Goal: Transaction & Acquisition: Purchase product/service

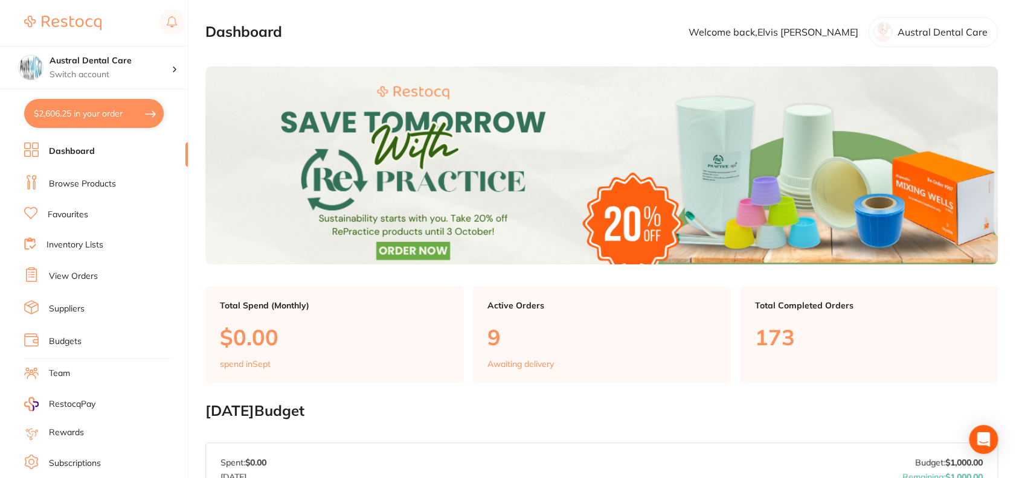
click at [92, 121] on button "$2,606.25 in your order" at bounding box center [94, 113] width 140 height 29
checkbox input "true"
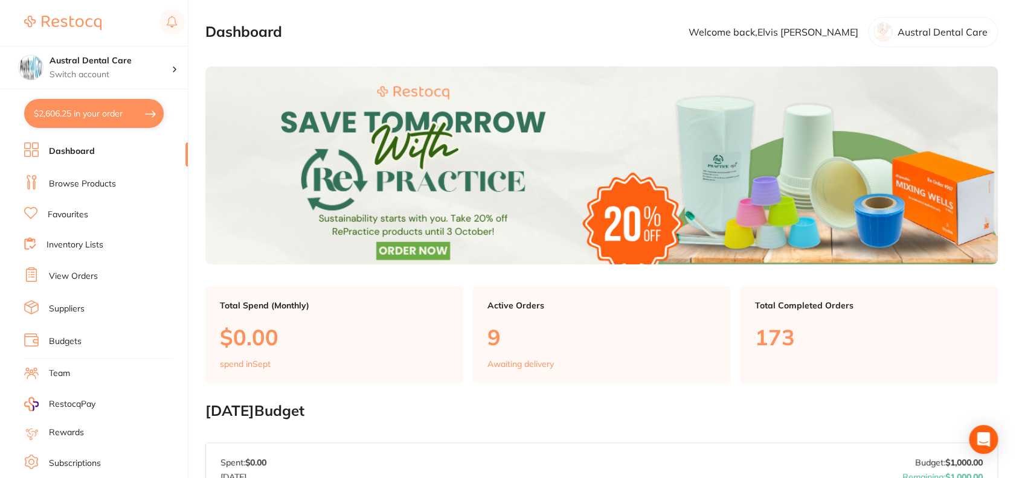
checkbox input "true"
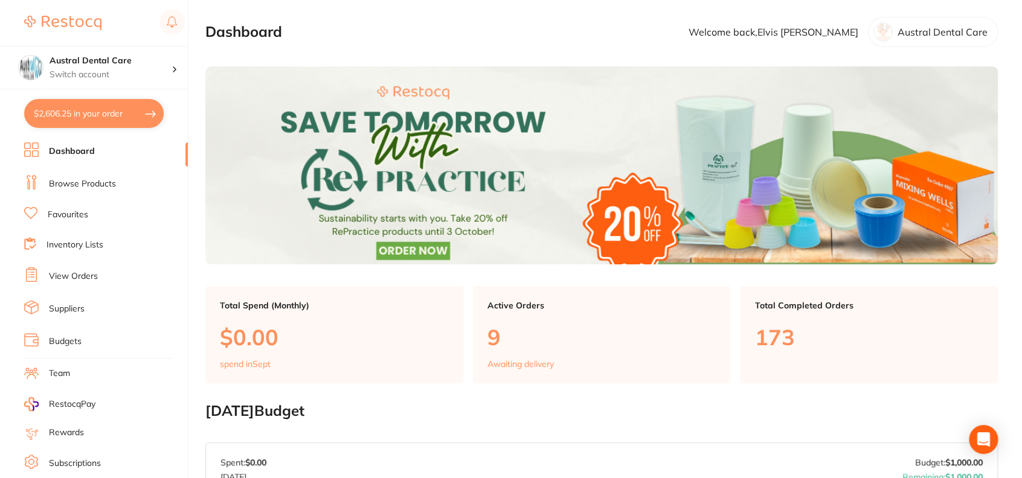
checkbox input "true"
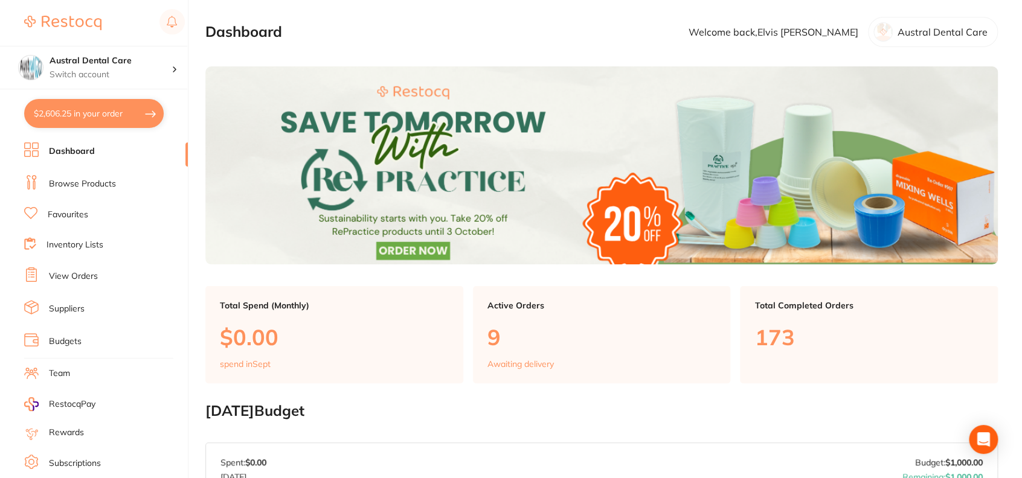
checkbox input "true"
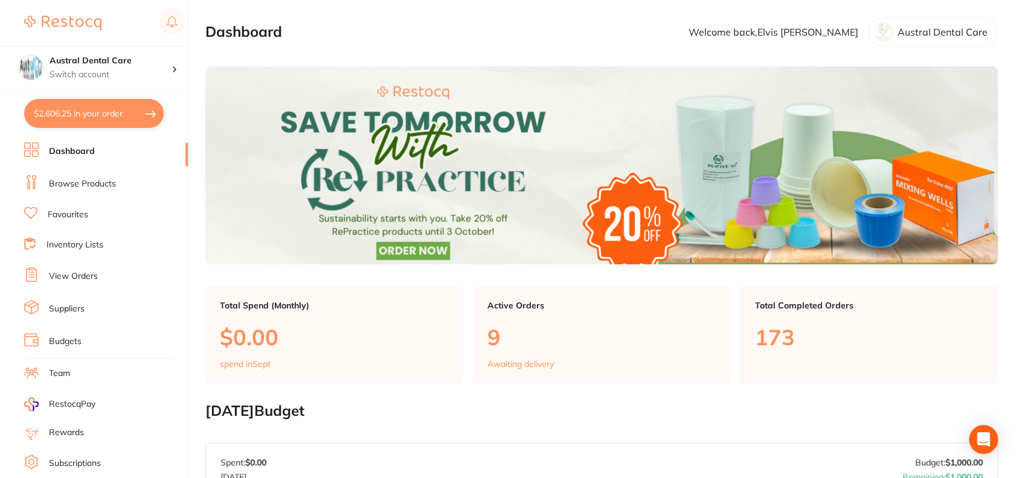
checkbox input "true"
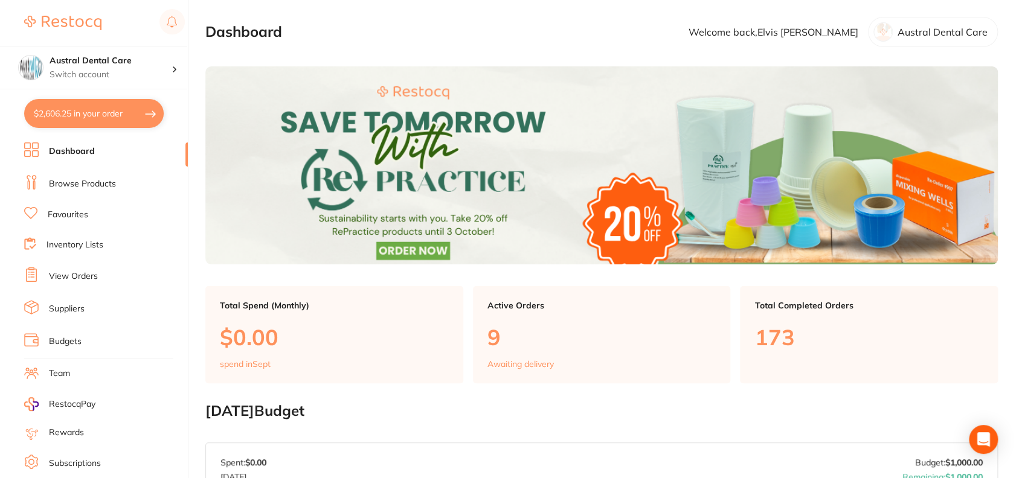
checkbox input "true"
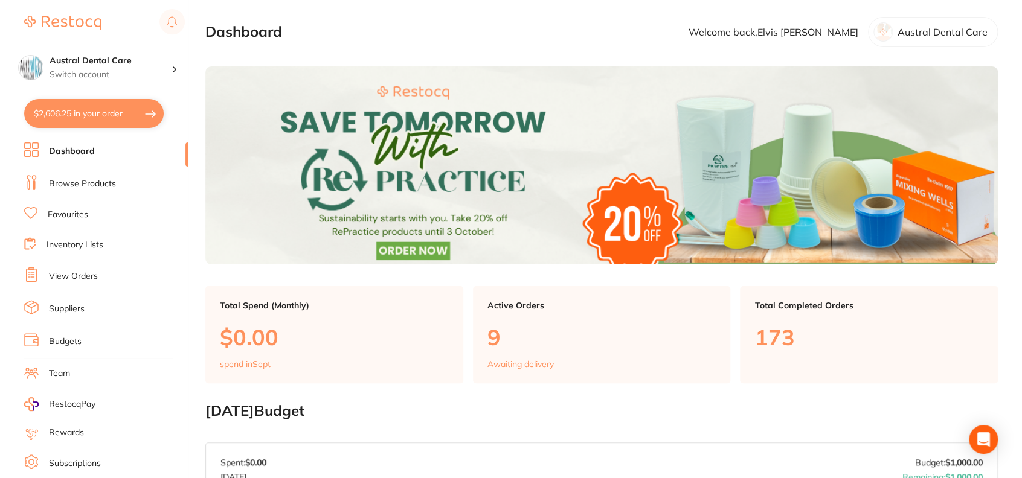
checkbox input "true"
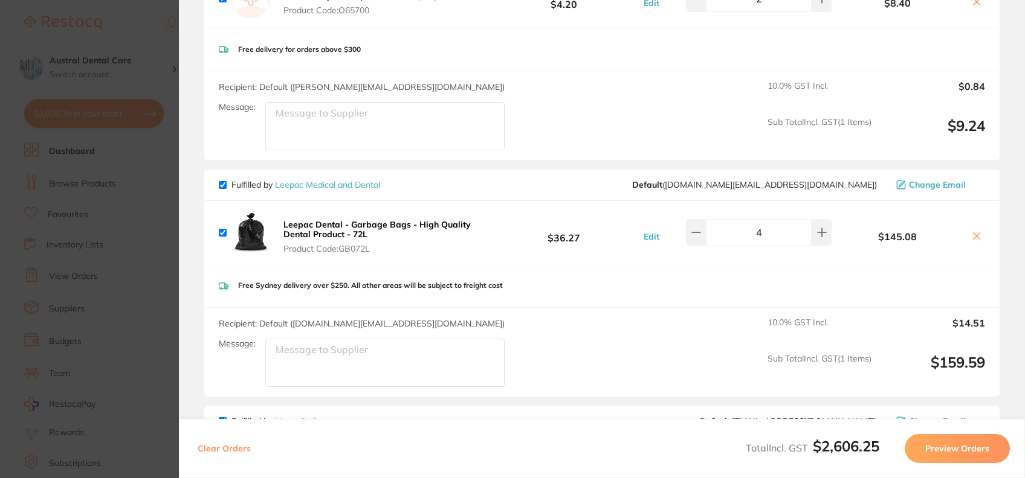
scroll to position [646, 0]
click at [394, 222] on b "Leepac Dental - Garbage Bags - High Quality Dental Product - 72L" at bounding box center [376, 229] width 187 height 21
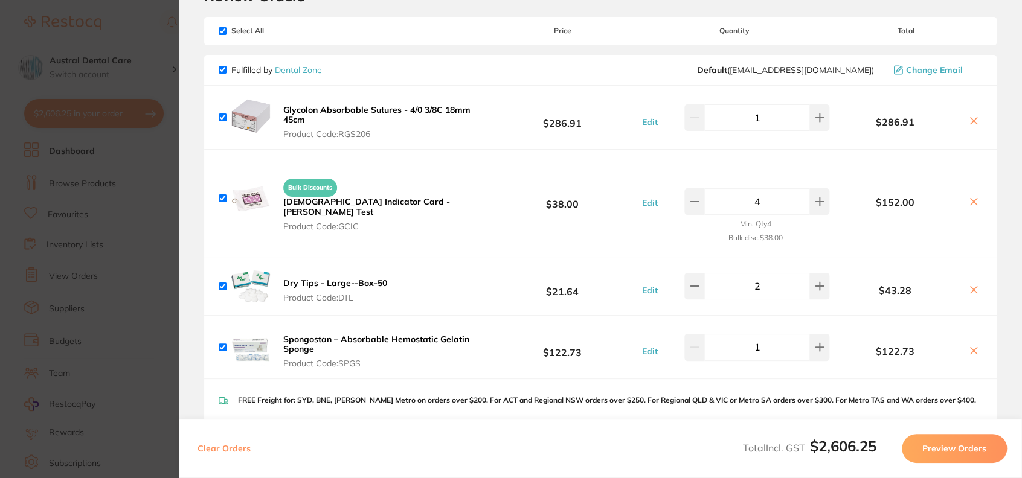
scroll to position [63, 0]
click at [145, 43] on section "Update RRP Set your pre negotiated price for this item. Item Agreed RRP (excl. …" at bounding box center [511, 239] width 1022 height 478
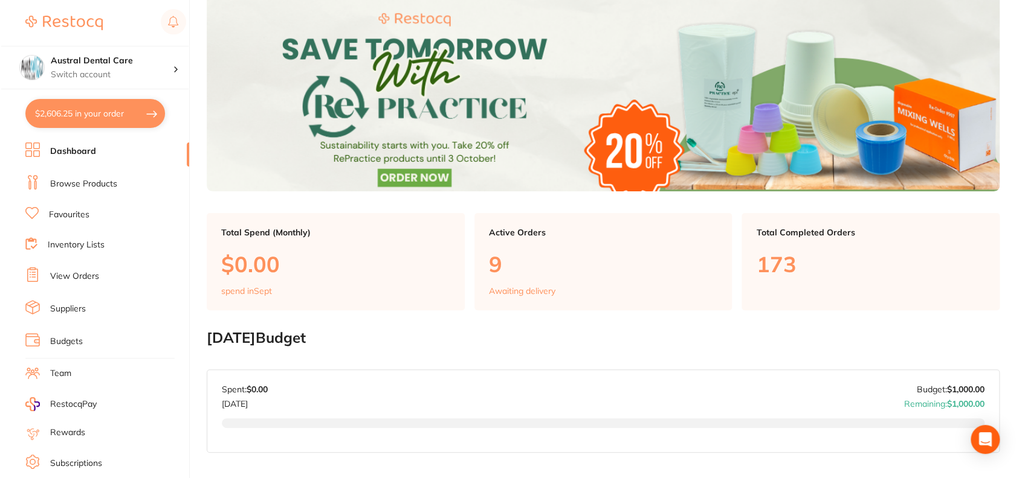
scroll to position [0, 0]
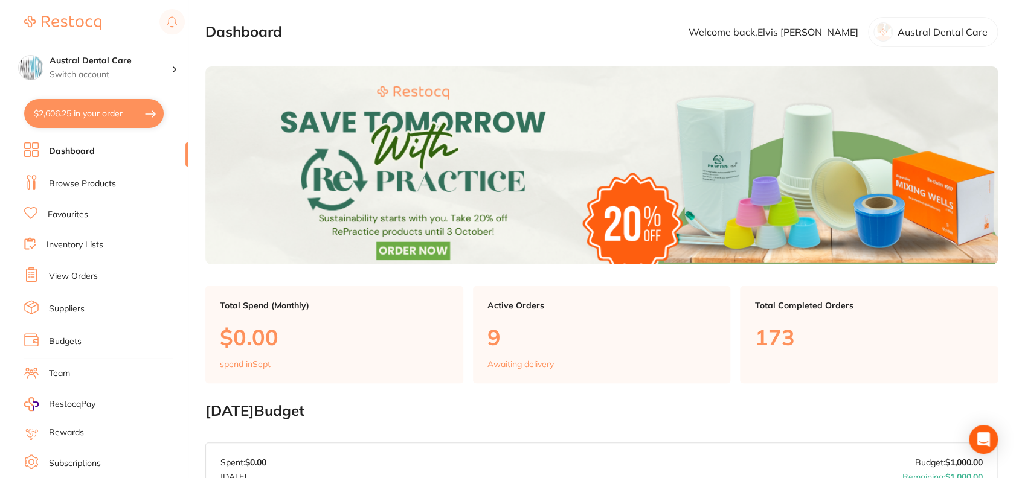
click at [93, 120] on button "$2,606.25 in your order" at bounding box center [94, 113] width 140 height 29
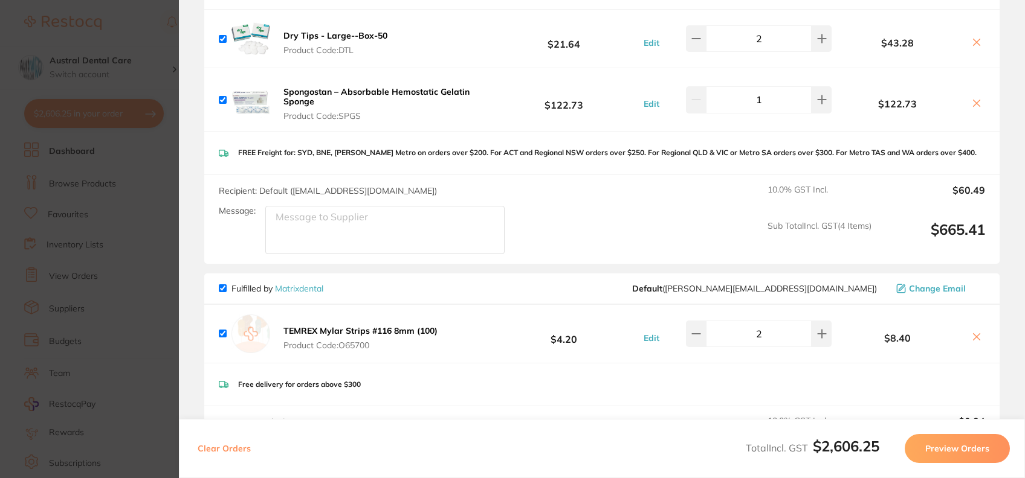
scroll to position [312, 0]
click at [376, 326] on b "TEMREX Mylar Strips #116 8mm (100)" at bounding box center [360, 329] width 154 height 11
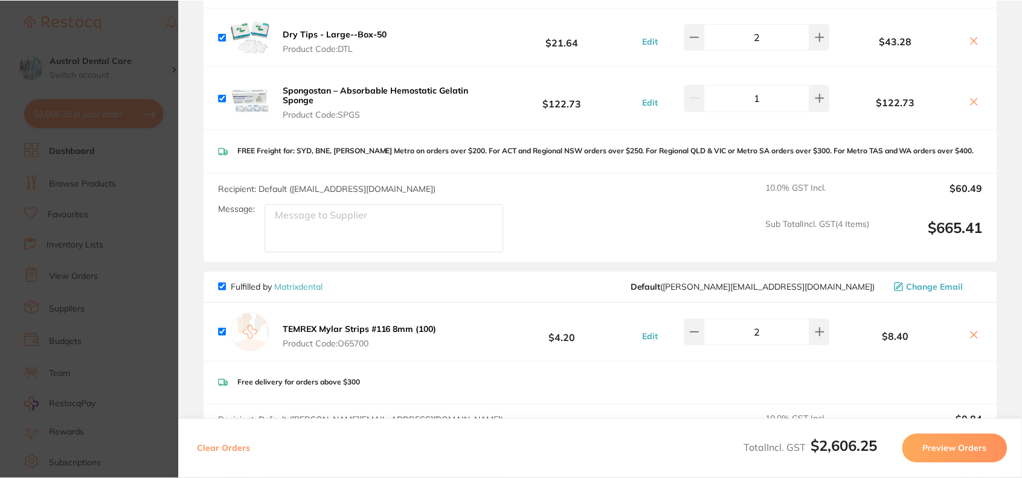
scroll to position [17, 0]
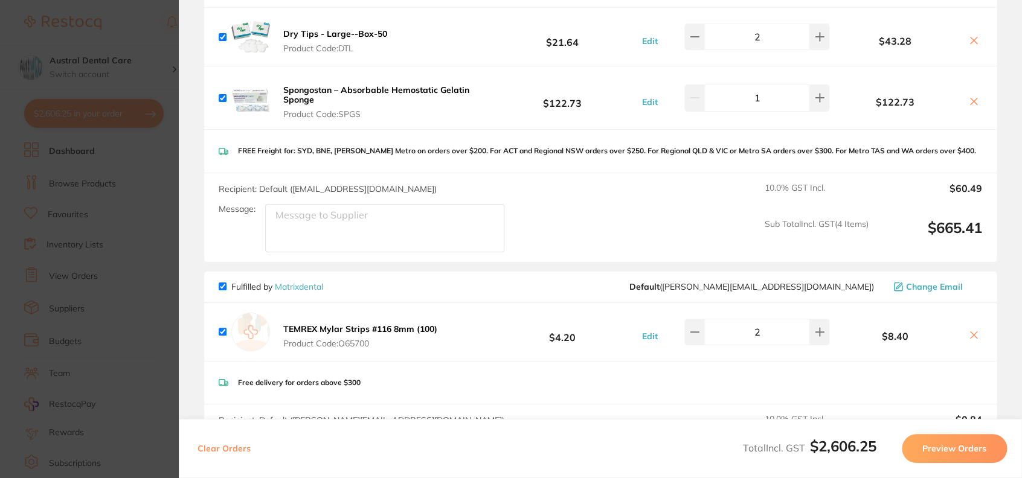
click at [132, 66] on section "Update RRP Set your pre negotiated price for this item. Item Agreed RRP (excl. …" at bounding box center [511, 239] width 1022 height 478
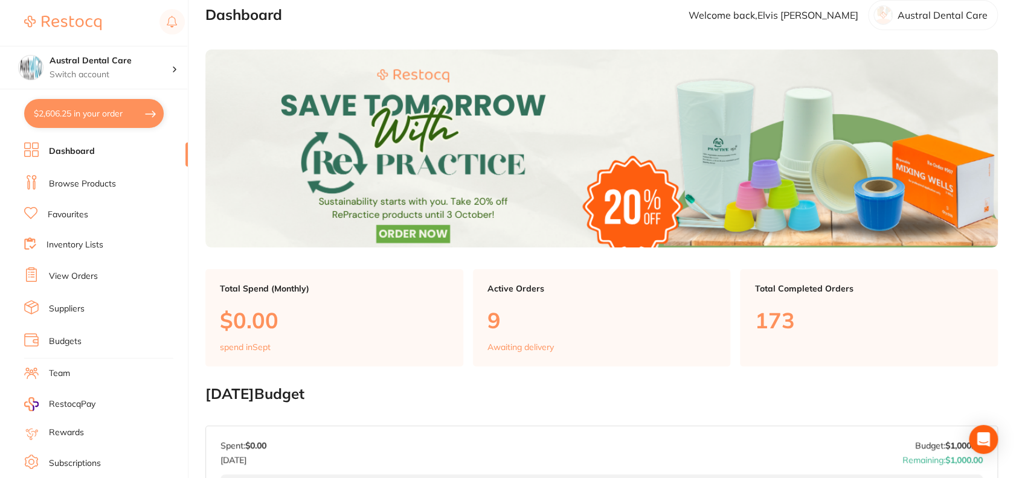
scroll to position [0, 0]
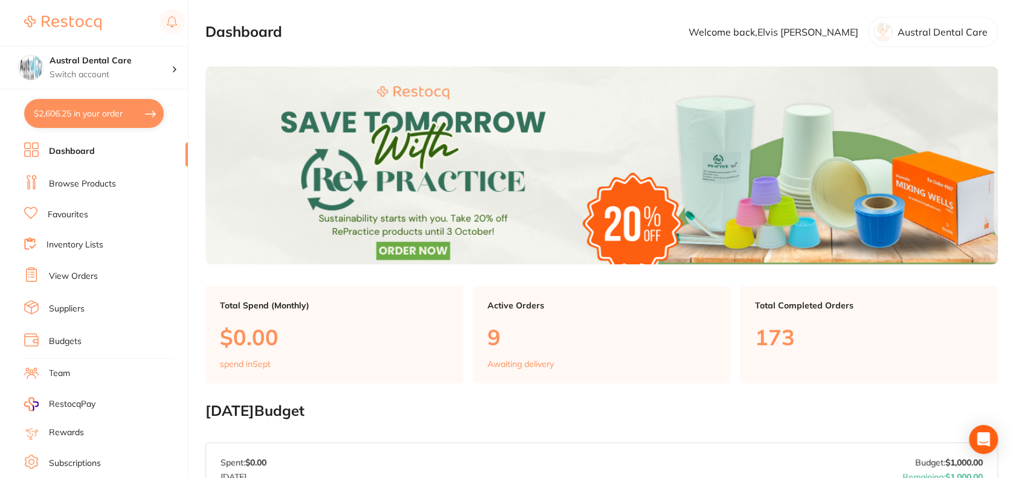
click at [98, 149] on li "Dashboard" at bounding box center [106, 152] width 164 height 18
click at [88, 181] on link "Browse Products" at bounding box center [82, 184] width 67 height 12
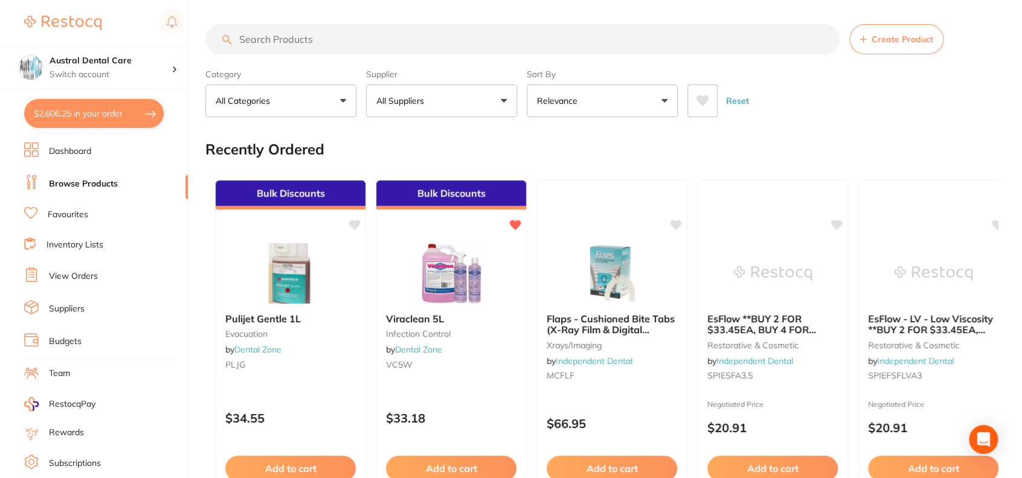
click at [303, 41] on input "search" at bounding box center [522, 39] width 634 height 30
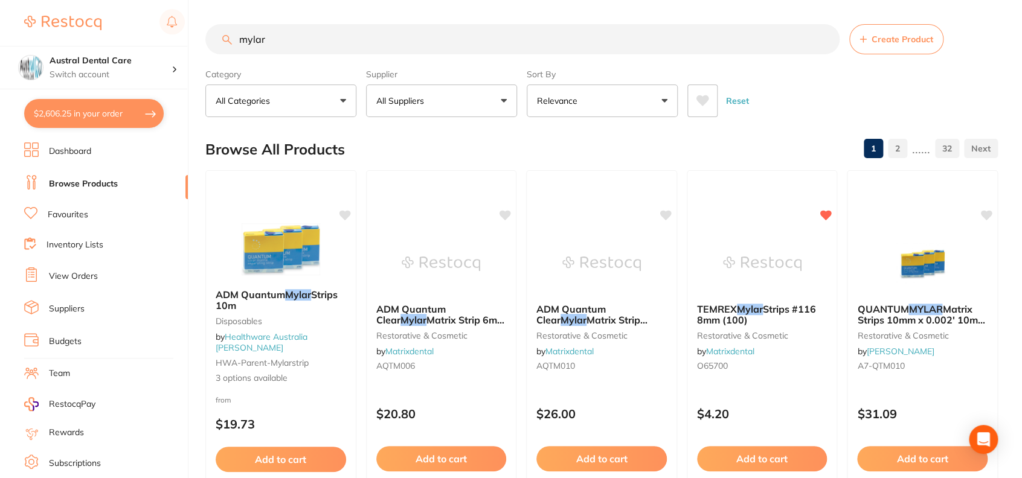
click at [602, 108] on button "Relevance" at bounding box center [602, 101] width 151 height 33
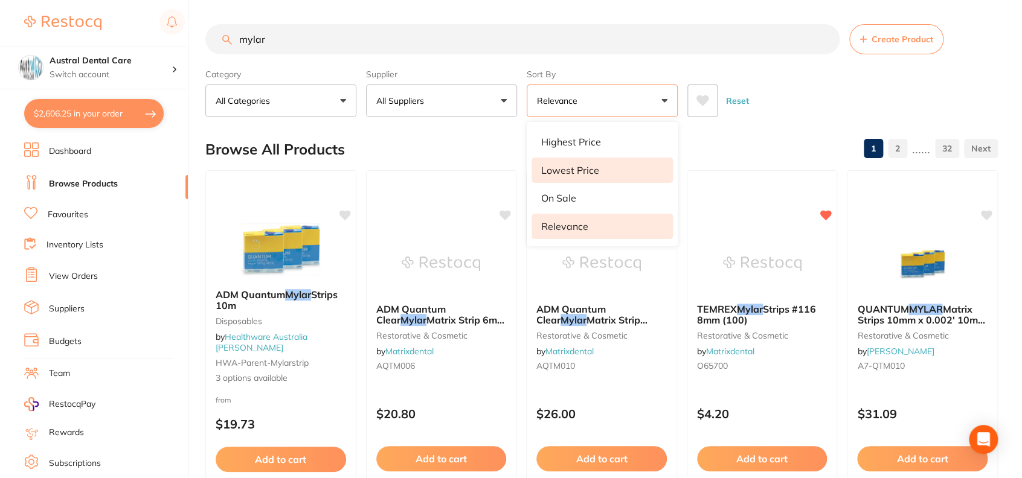
click at [590, 166] on p "Lowest Price" at bounding box center [570, 170] width 58 height 11
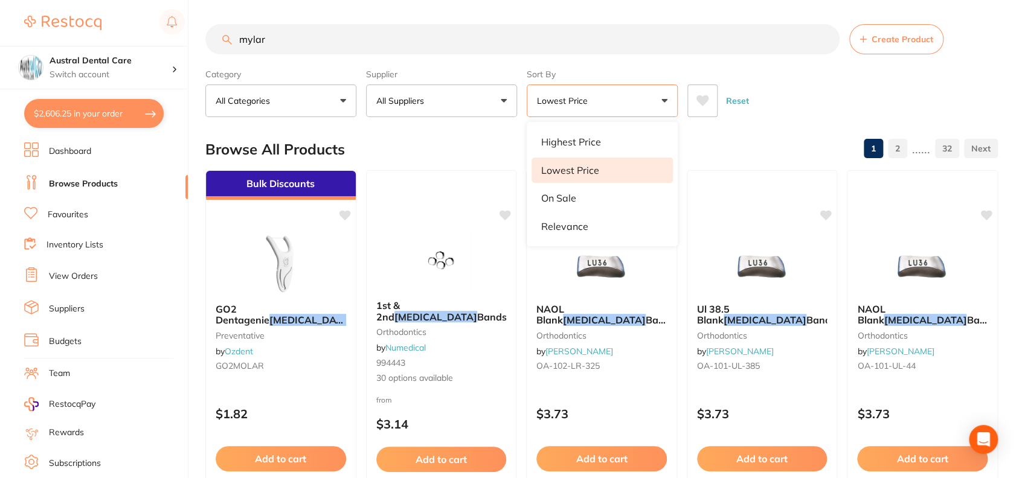
click at [788, 137] on div "Browse All Products 1 2 ...... 32" at bounding box center [601, 149] width 793 height 40
click at [377, 46] on input "mylar" at bounding box center [522, 39] width 634 height 30
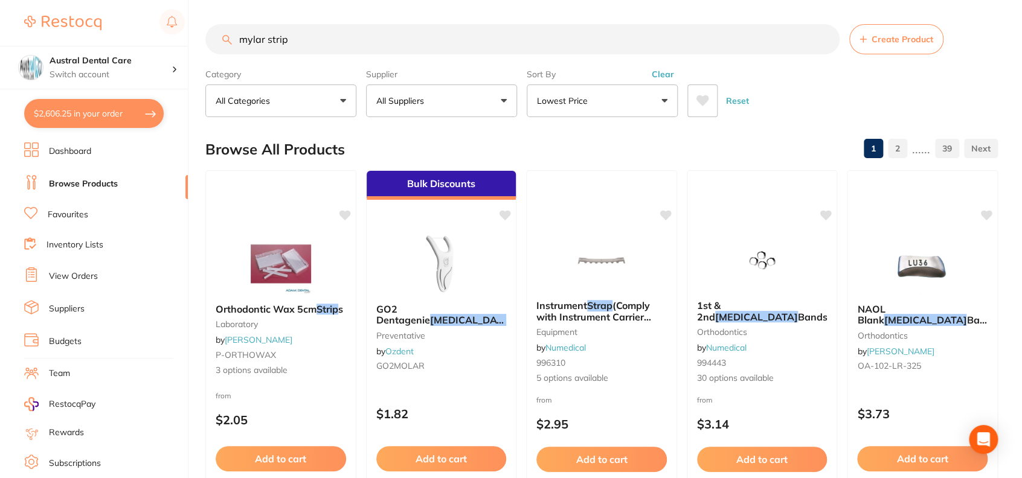
click at [252, 34] on input "mylar strip" at bounding box center [522, 39] width 634 height 30
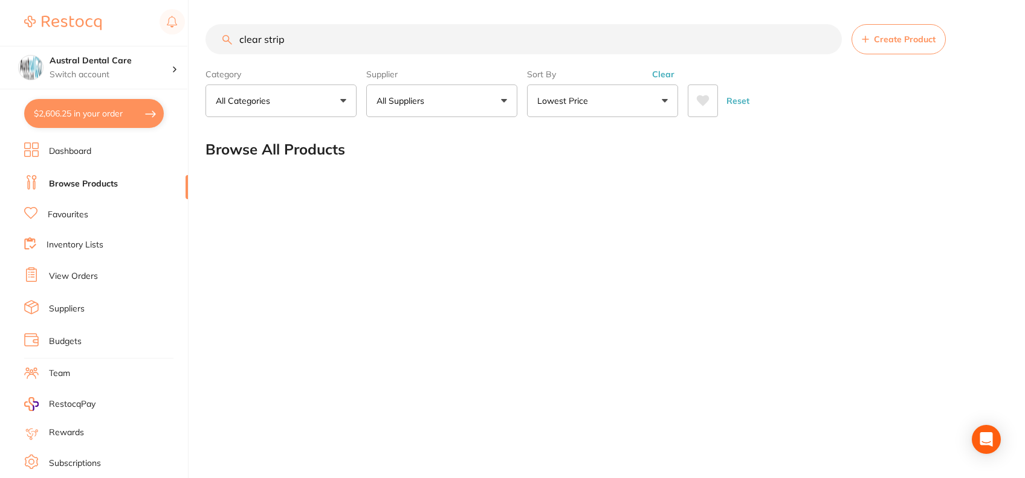
type input "clear strip"
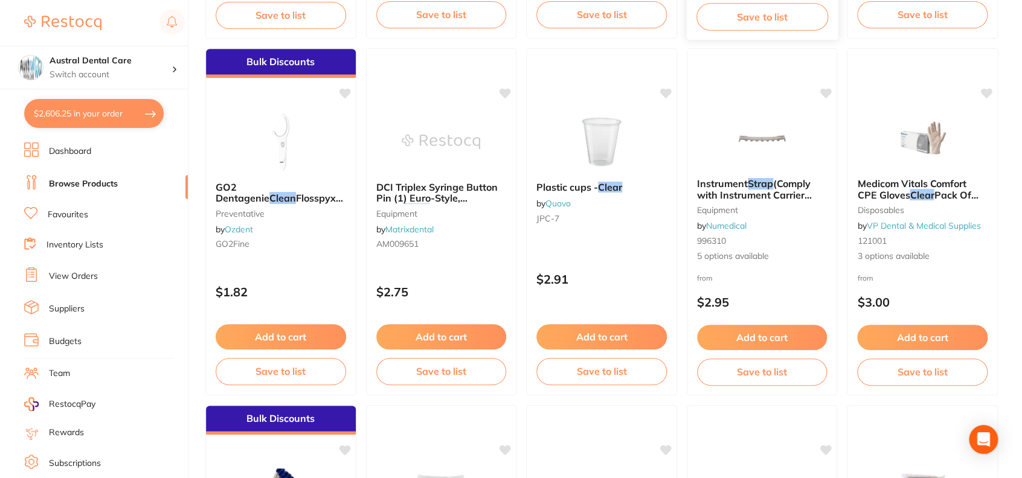
scroll to position [550, 0]
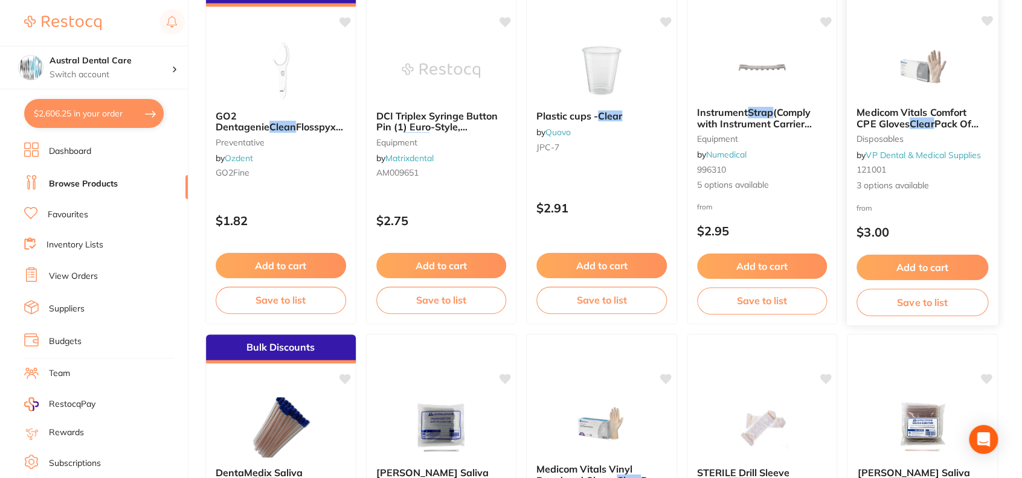
click at [919, 129] on em "Clear" at bounding box center [922, 123] width 24 height 12
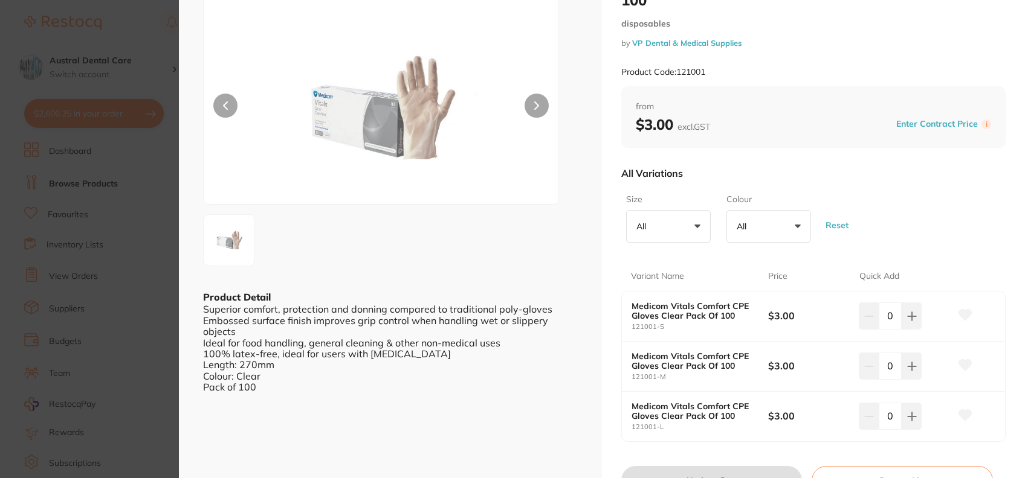
scroll to position [63, 0]
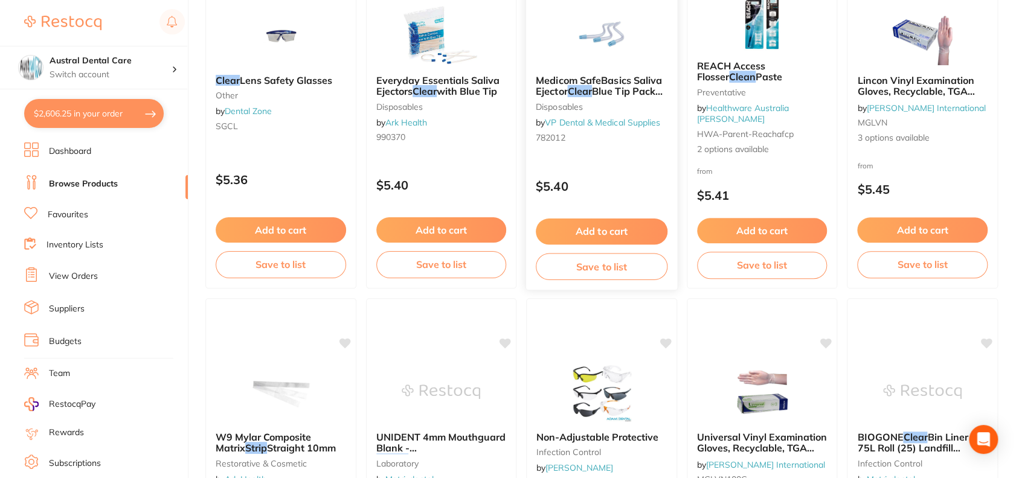
scroll to position [2730, 0]
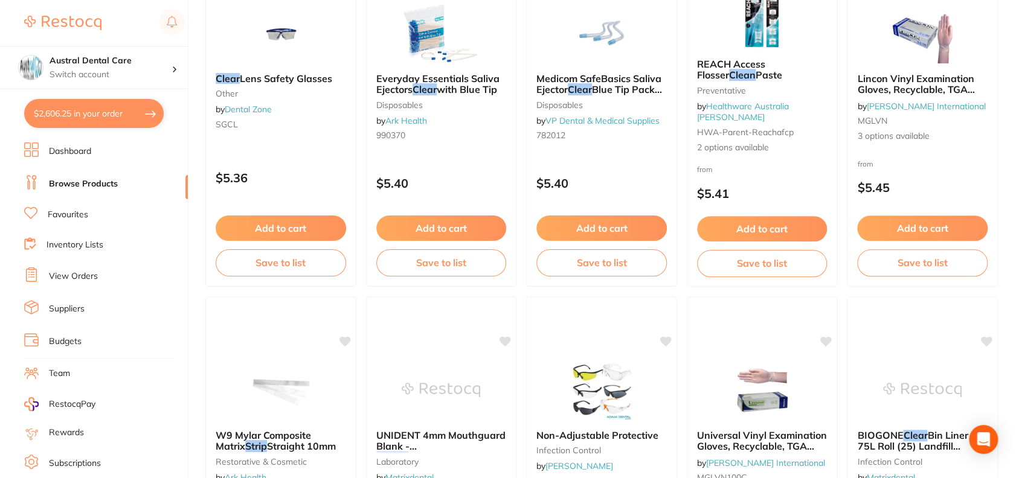
click at [77, 113] on button "$2,606.25 in your order" at bounding box center [94, 113] width 140 height 29
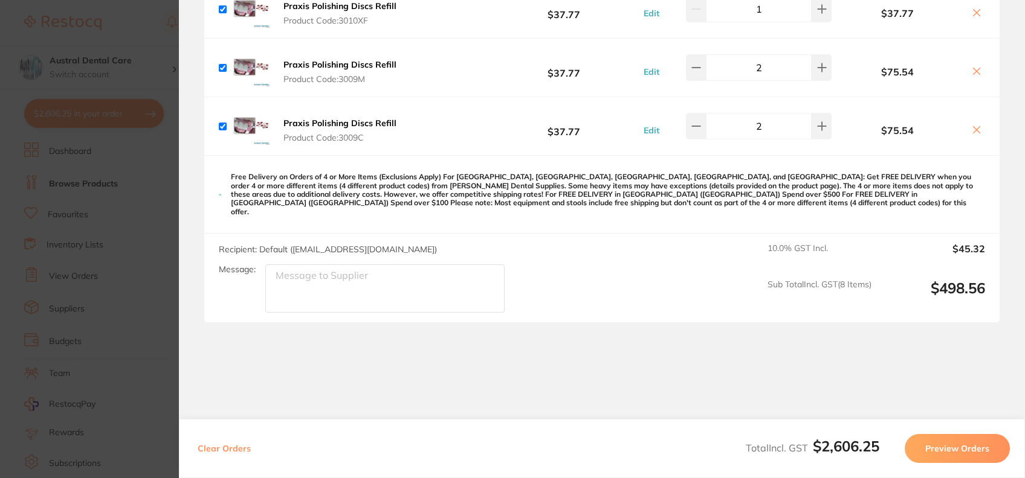
scroll to position [2364, 0]
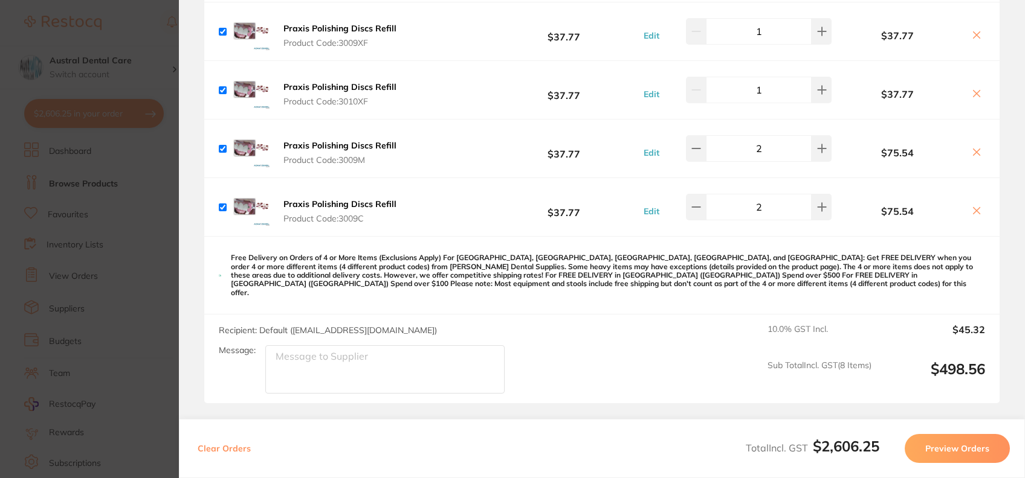
click at [375, 201] on b "Praxis Polishing Discs Refill" at bounding box center [339, 204] width 113 height 11
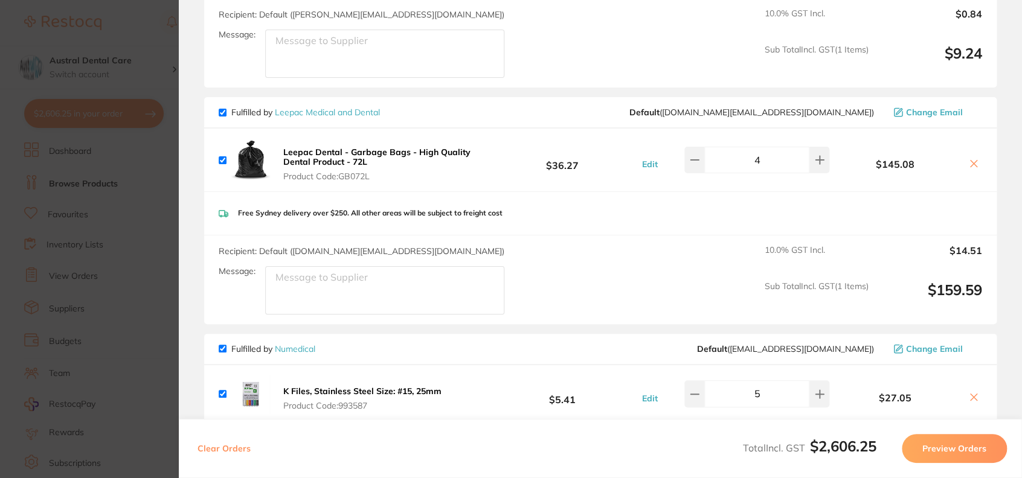
scroll to position [716, 0]
click at [135, 47] on section "Update RRP Set your pre negotiated price for this item. Item Agreed RRP (excl. …" at bounding box center [511, 239] width 1022 height 478
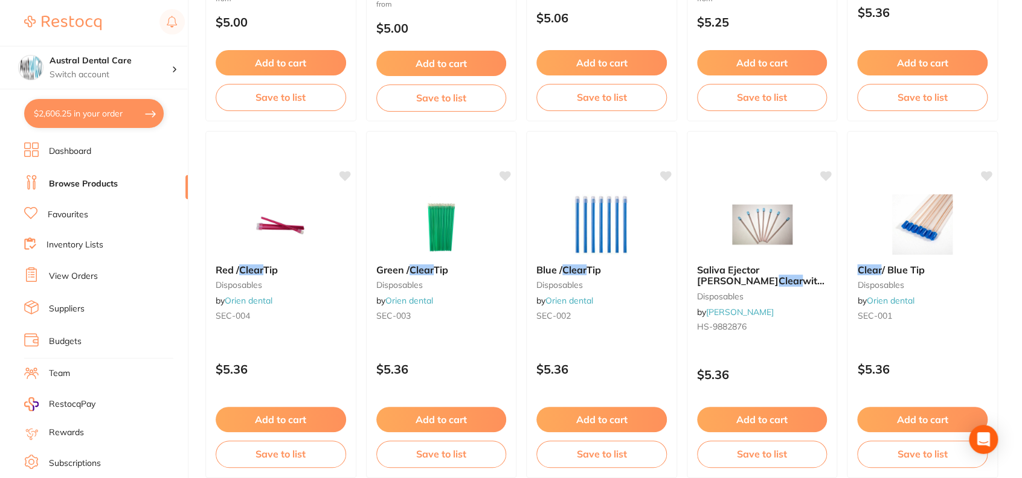
scroll to position [2177, 0]
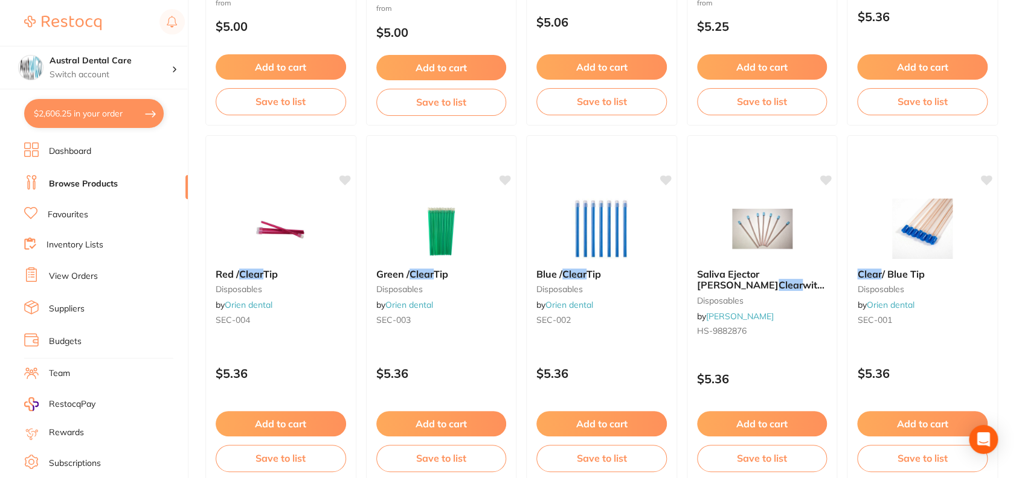
click at [92, 109] on button "$2,606.25 in your order" at bounding box center [94, 113] width 140 height 29
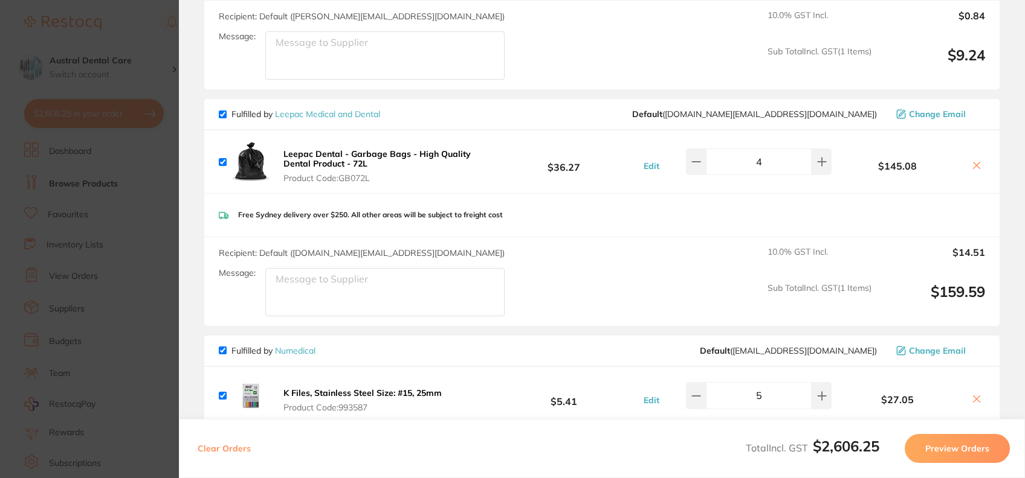
click at [411, 156] on b "Leepac Dental - Garbage Bags - High Quality Dental Product - 72L" at bounding box center [376, 159] width 187 height 21
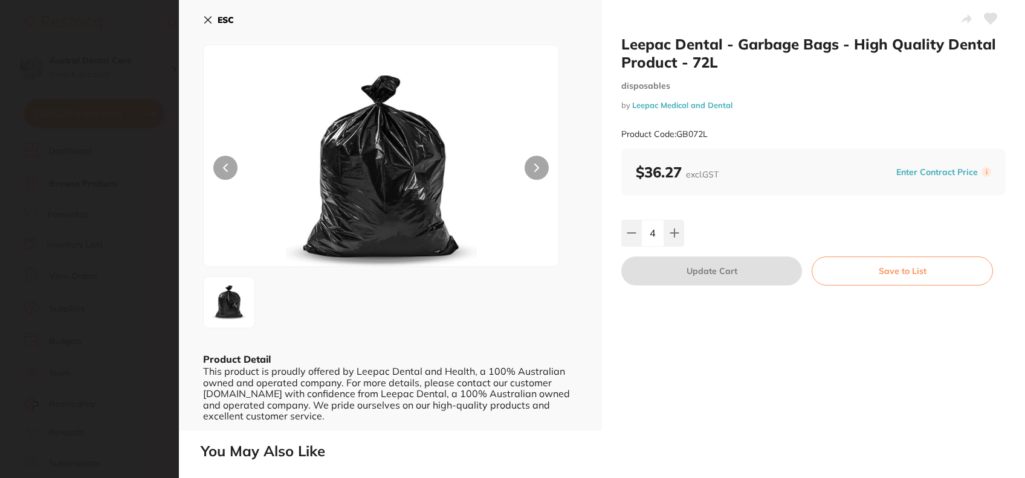
click at [350, 213] on img at bounding box center [380, 171] width 213 height 191
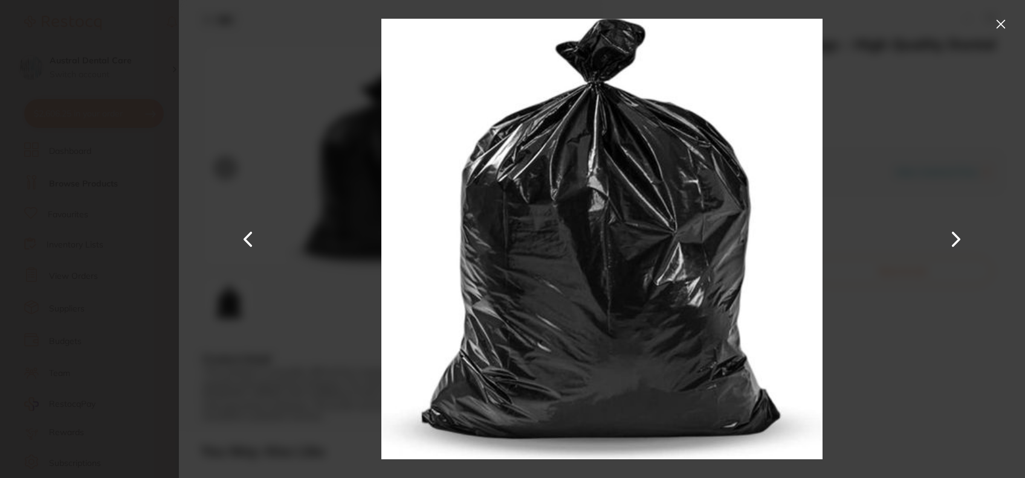
click at [999, 24] on button at bounding box center [1000, 23] width 19 height 19
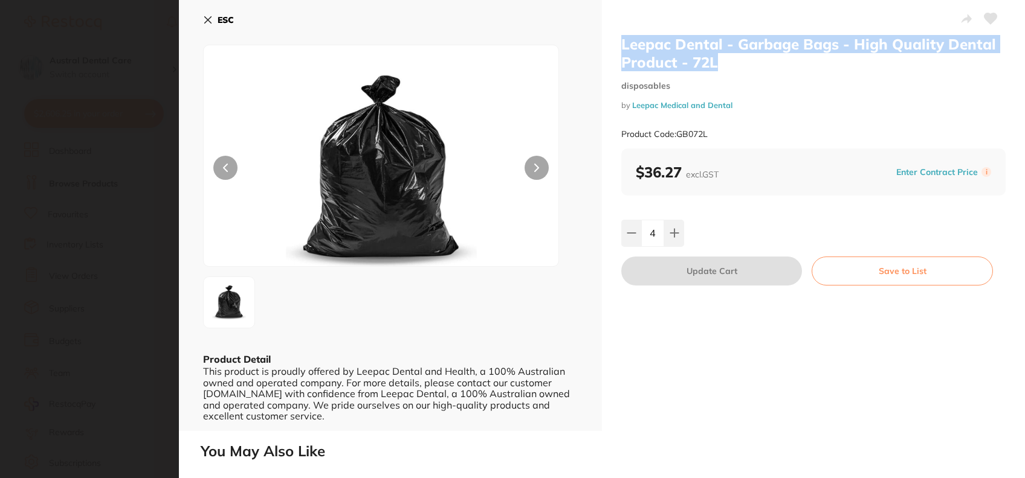
drag, startPoint x: 723, startPoint y: 69, endPoint x: 618, endPoint y: 43, distance: 108.3
click at [618, 43] on div "Leepac Dental - Garbage Bags - High Quality Dental Product - 72L disposables by…" at bounding box center [813, 215] width 423 height 431
copy h2 "Leepac Dental - Garbage Bags - High Quality Dental Product - 72L"
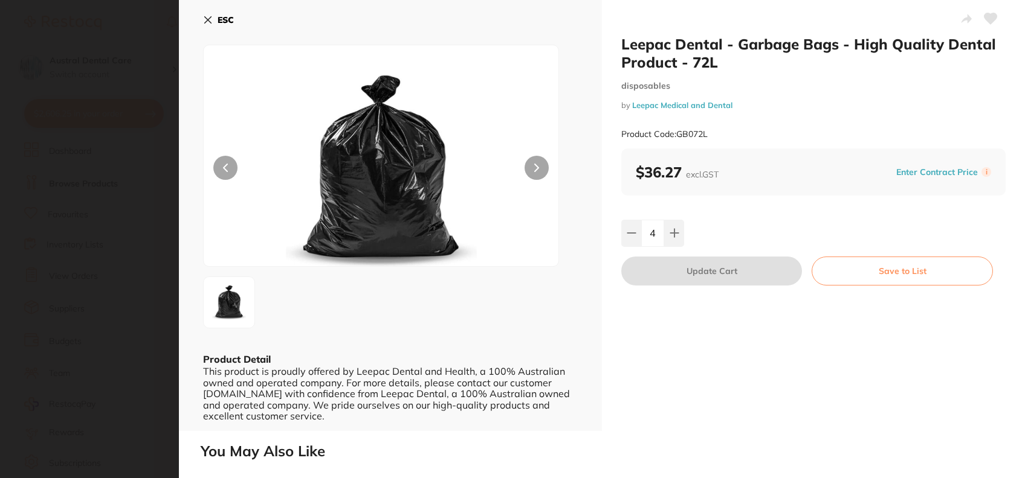
click at [784, 109] on small "by Leepac Medical and Dental" at bounding box center [813, 105] width 384 height 9
click at [214, 16] on button "ESC" at bounding box center [218, 20] width 31 height 21
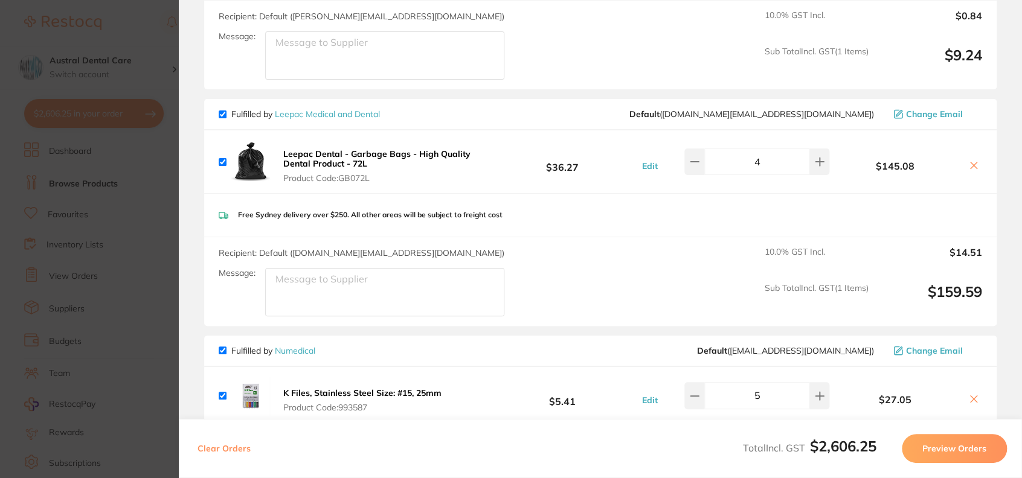
click at [966, 170] on button at bounding box center [973, 166] width 17 height 13
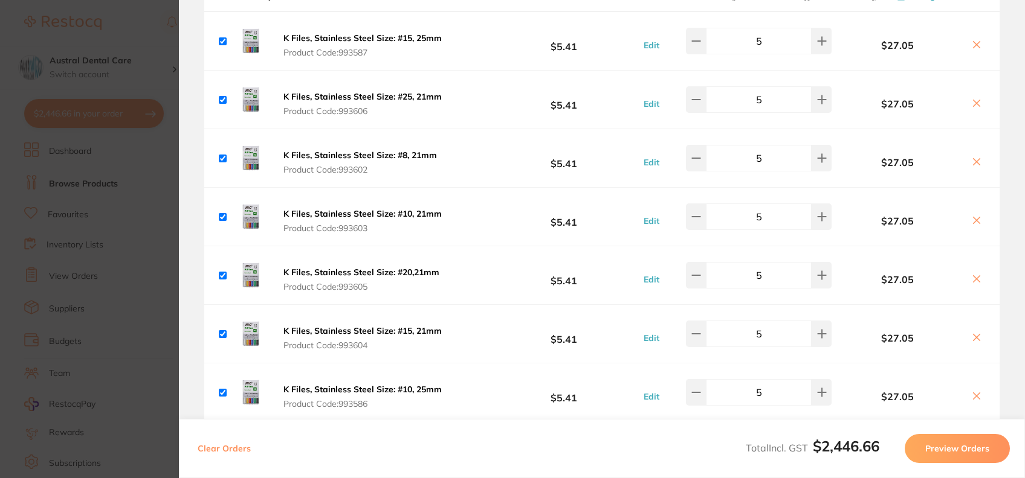
scroll to position [831, 0]
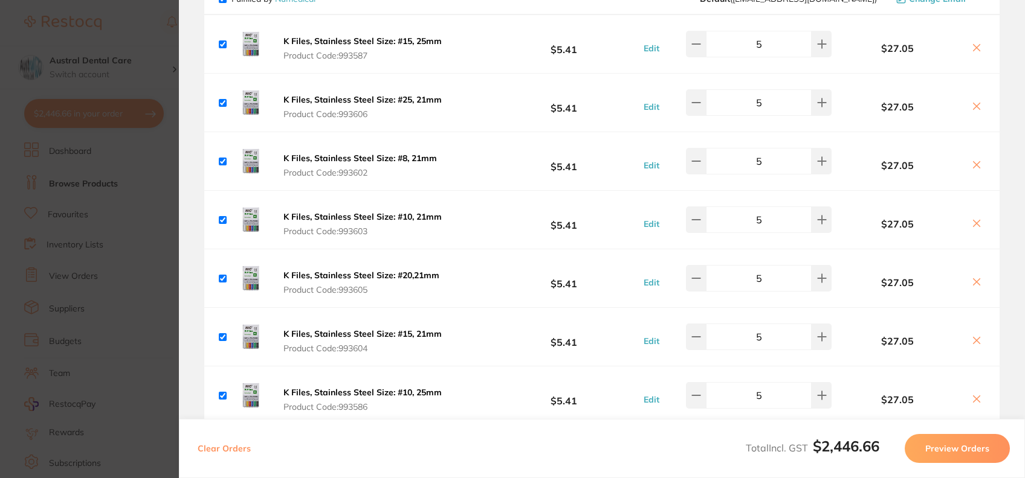
click at [976, 44] on icon at bounding box center [976, 47] width 7 height 7
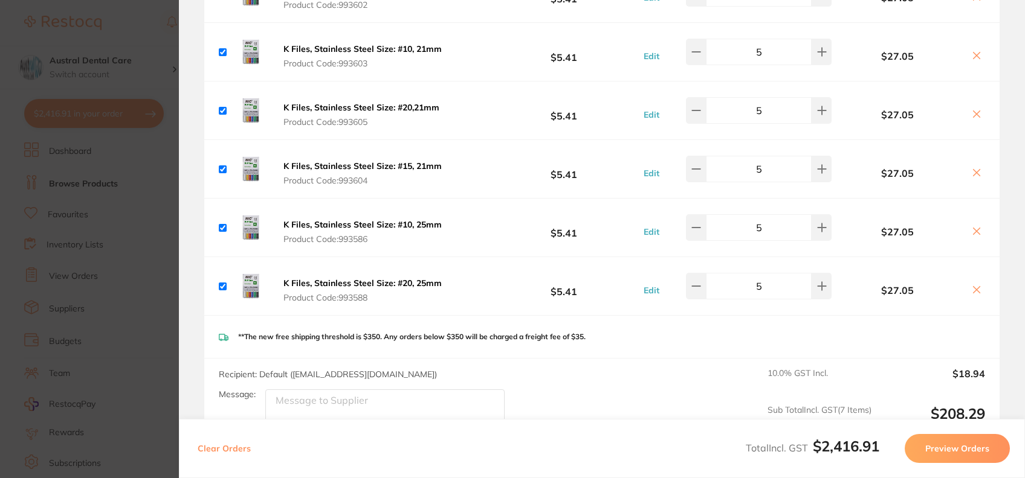
scroll to position [942, 0]
click at [973, 290] on icon at bounding box center [976, 289] width 10 height 10
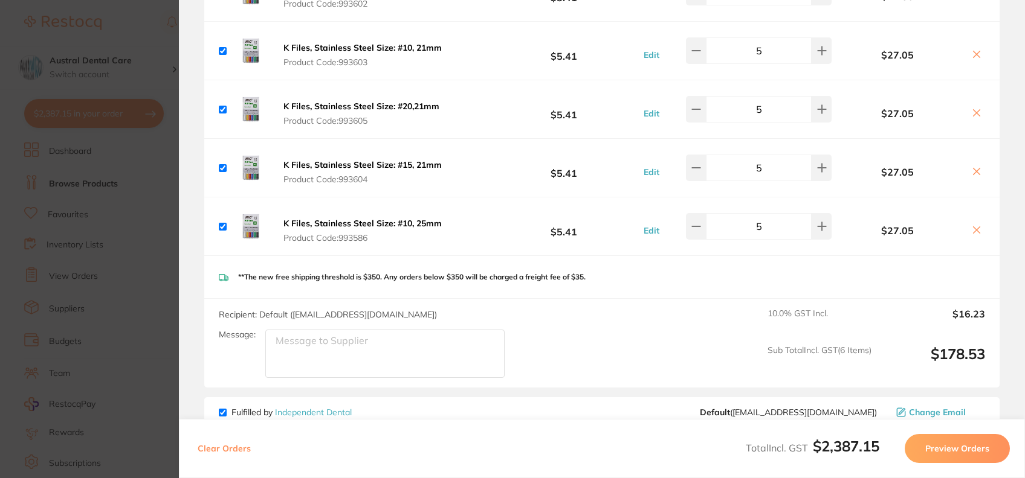
click at [971, 228] on icon at bounding box center [976, 230] width 10 height 10
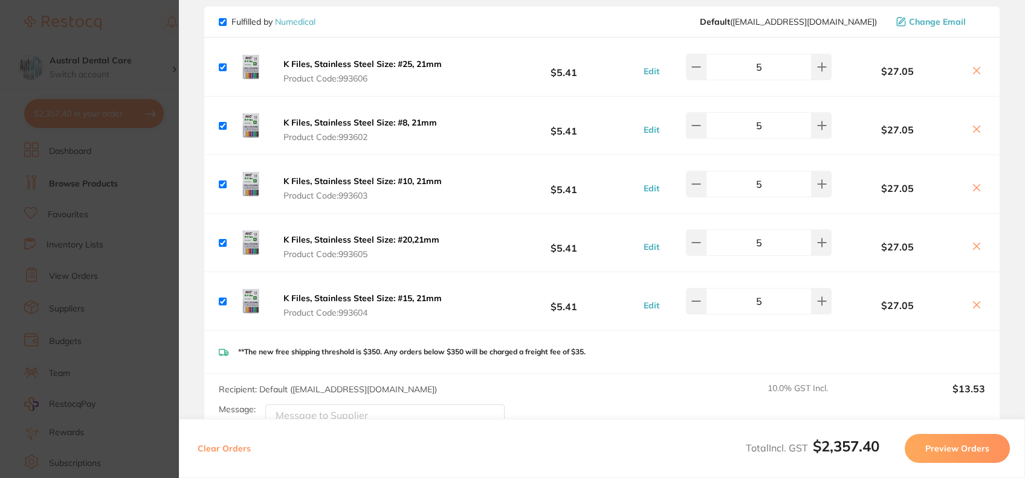
scroll to position [805, 0]
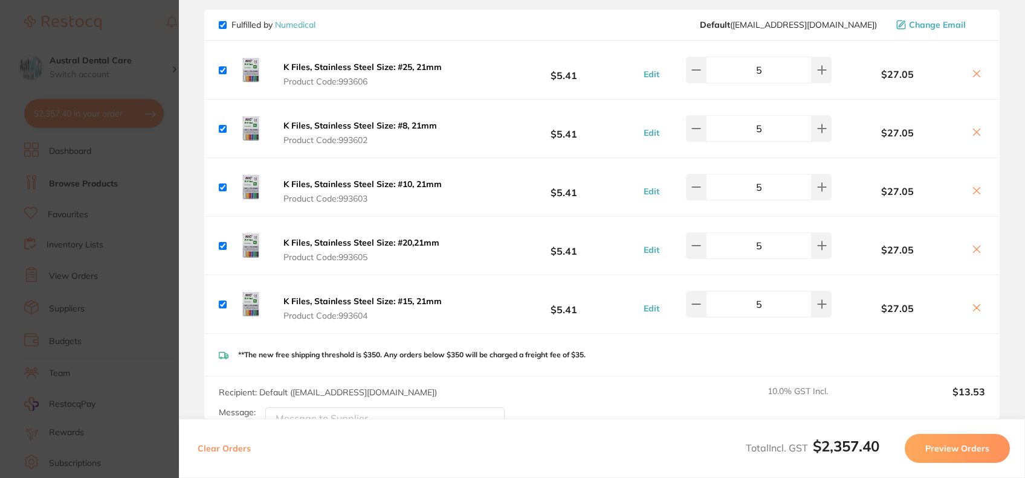
click at [977, 74] on icon at bounding box center [976, 74] width 10 height 10
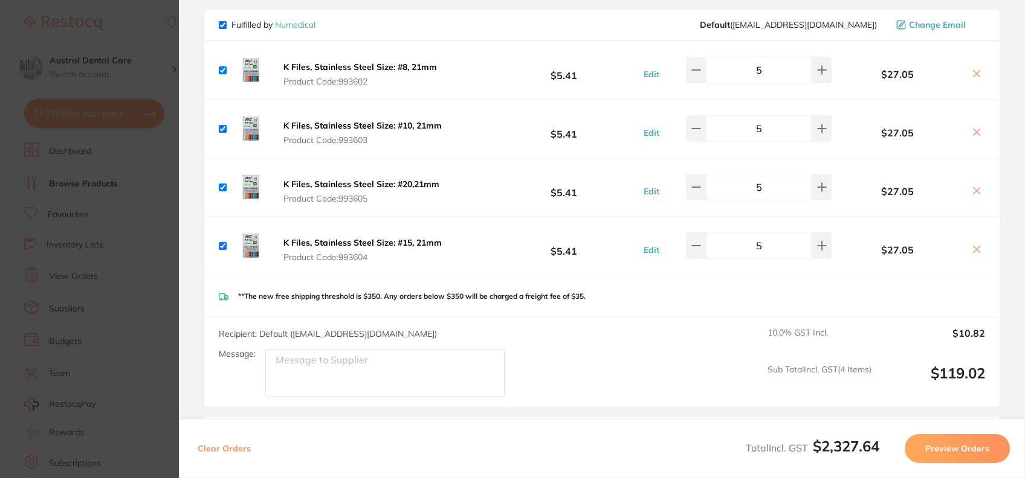
click at [977, 74] on icon at bounding box center [976, 74] width 10 height 10
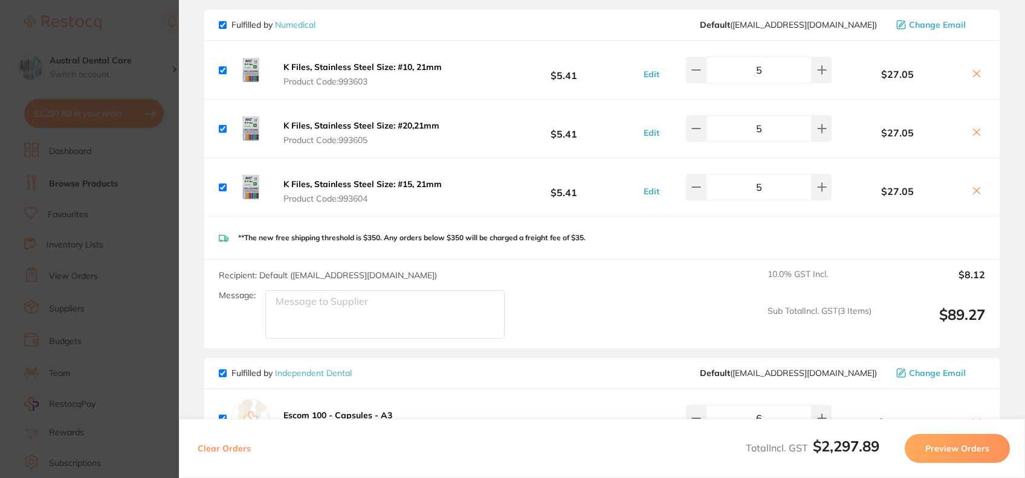
click at [976, 70] on icon at bounding box center [976, 73] width 7 height 7
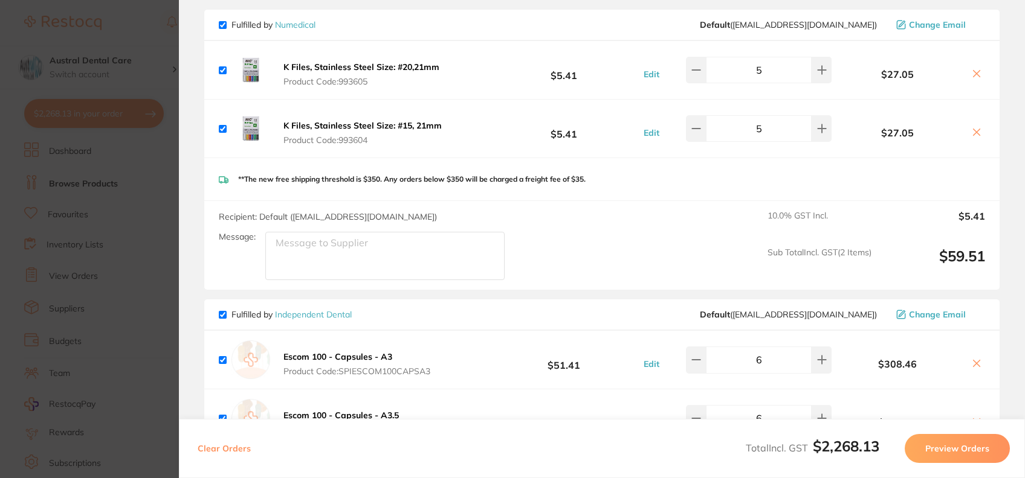
click at [976, 70] on icon at bounding box center [976, 73] width 7 height 7
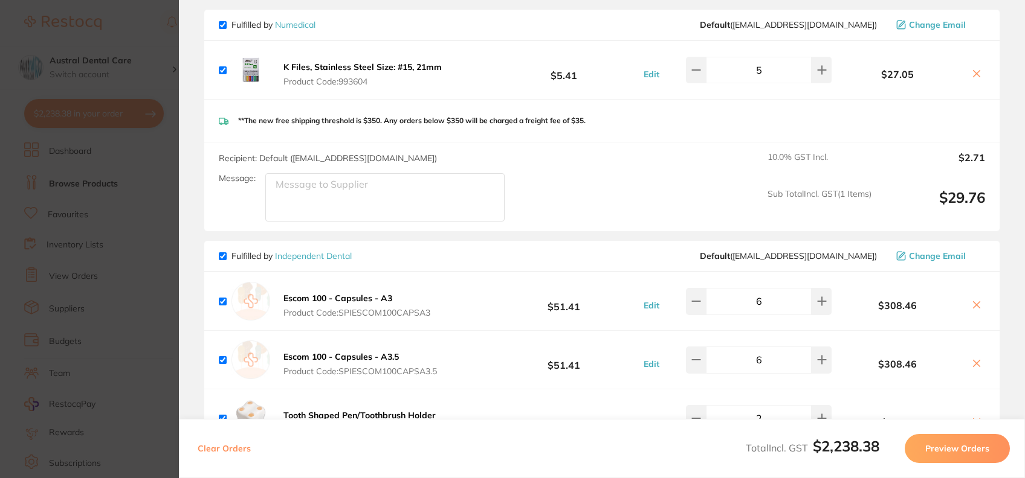
click at [976, 70] on icon at bounding box center [976, 73] width 7 height 7
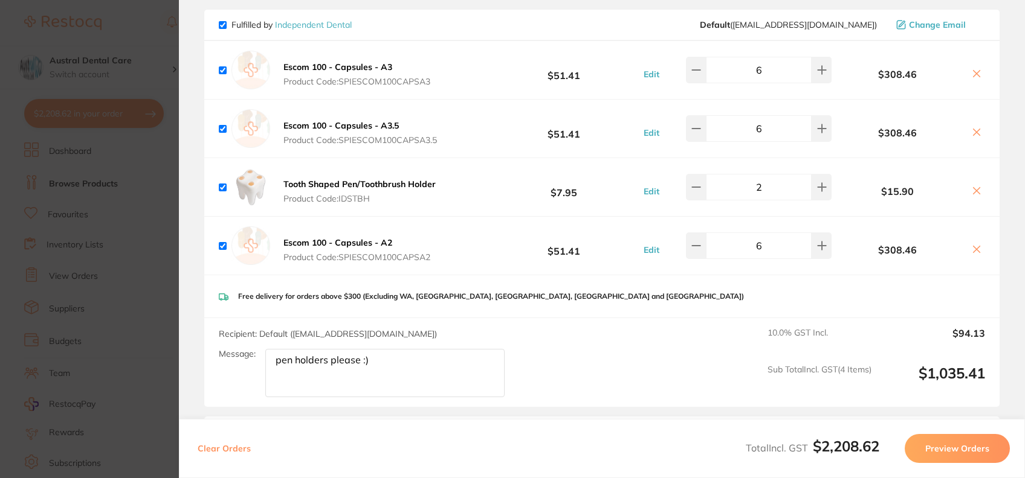
scroll to position [575, 0]
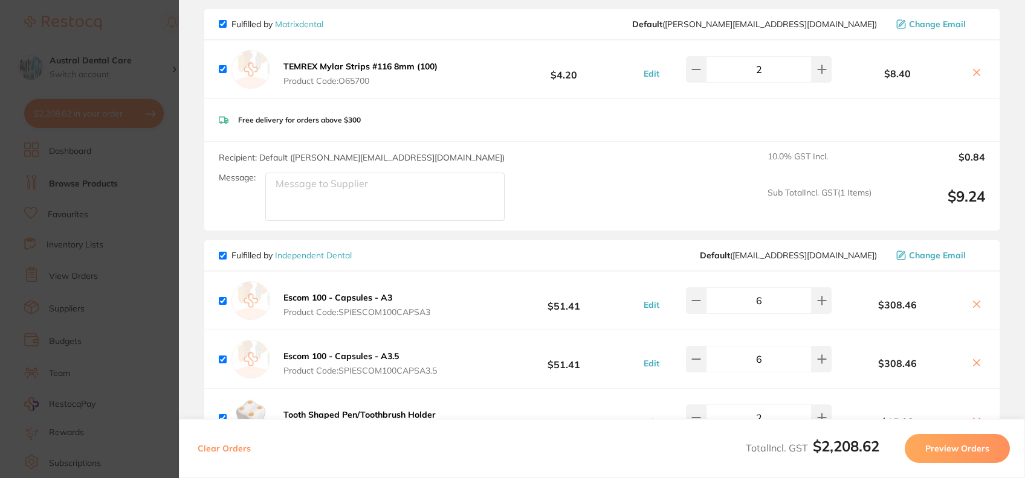
click at [971, 74] on icon at bounding box center [976, 73] width 10 height 10
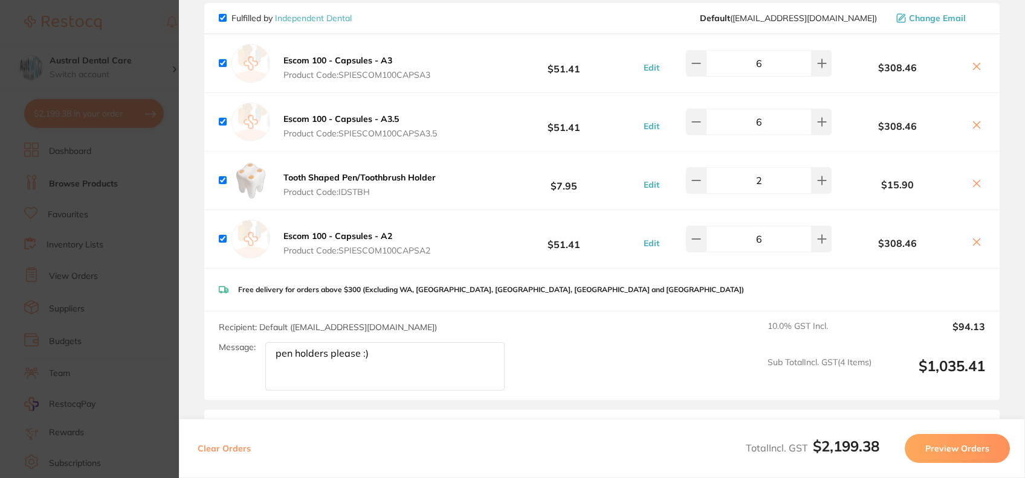
scroll to position [581, 0]
click at [971, 181] on icon at bounding box center [976, 183] width 10 height 10
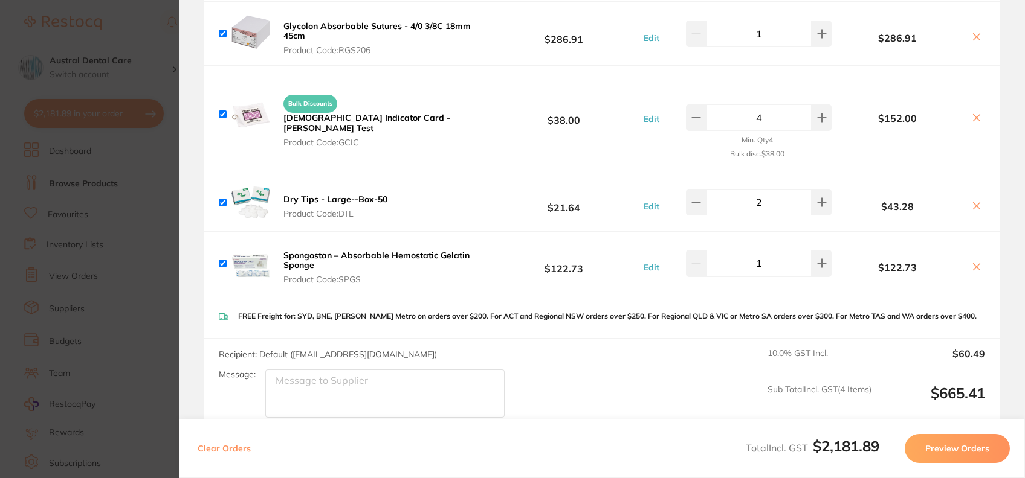
scroll to position [145, 0]
click at [976, 207] on icon at bounding box center [976, 207] width 10 height 10
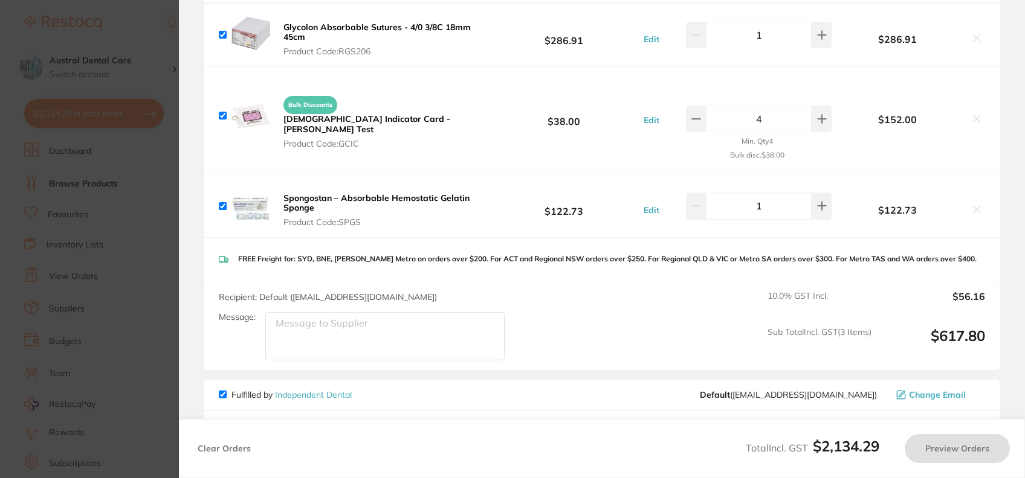
checkbox input "true"
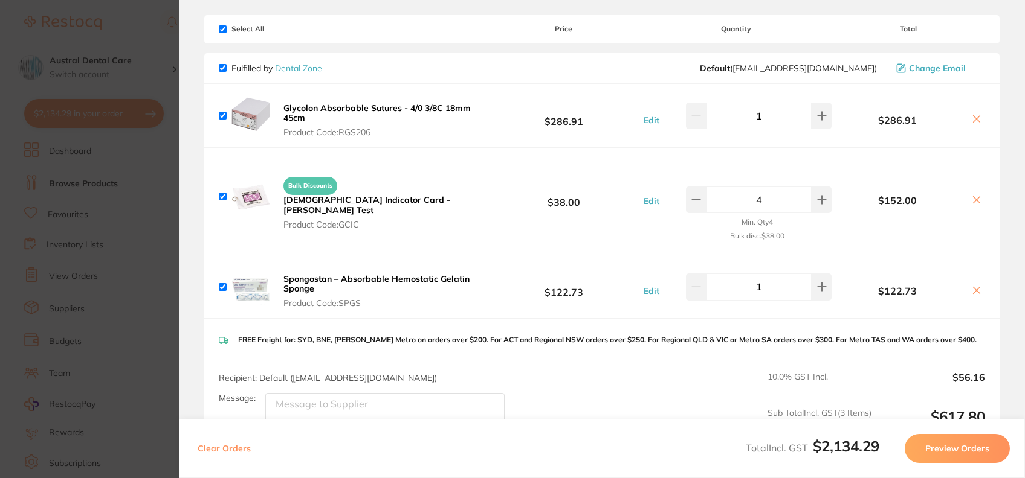
scroll to position [0, 0]
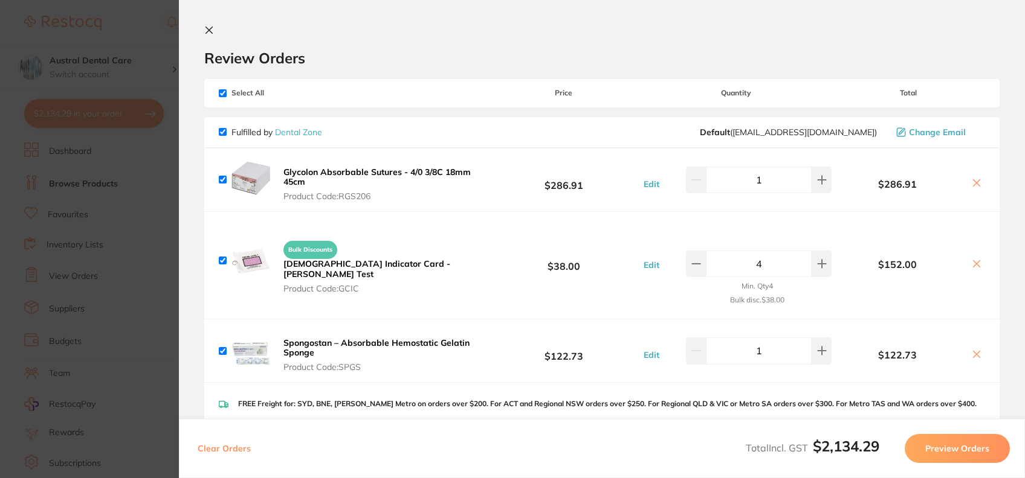
click at [212, 39] on div "Review Orders" at bounding box center [601, 46] width 795 height 42
click at [210, 34] on icon at bounding box center [209, 30] width 10 height 10
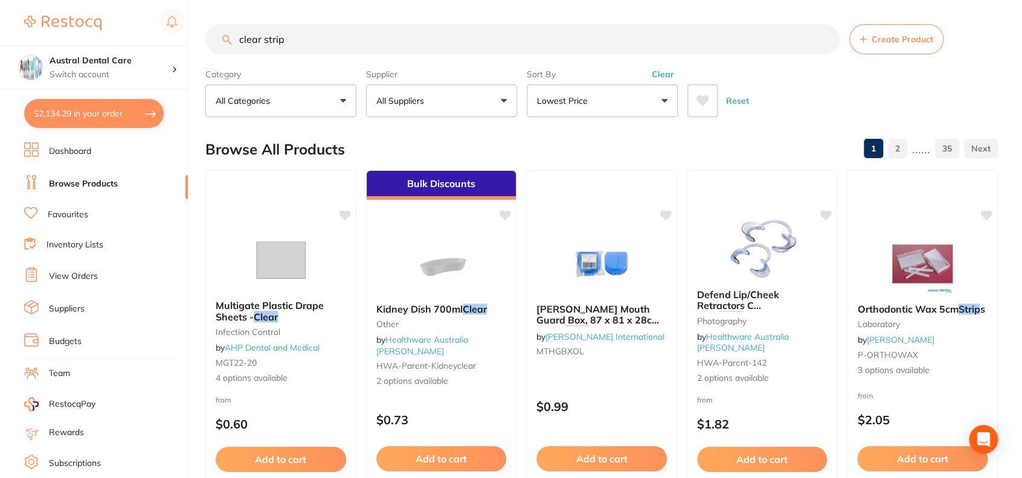
click at [304, 37] on input "clear strip" at bounding box center [522, 39] width 634 height 30
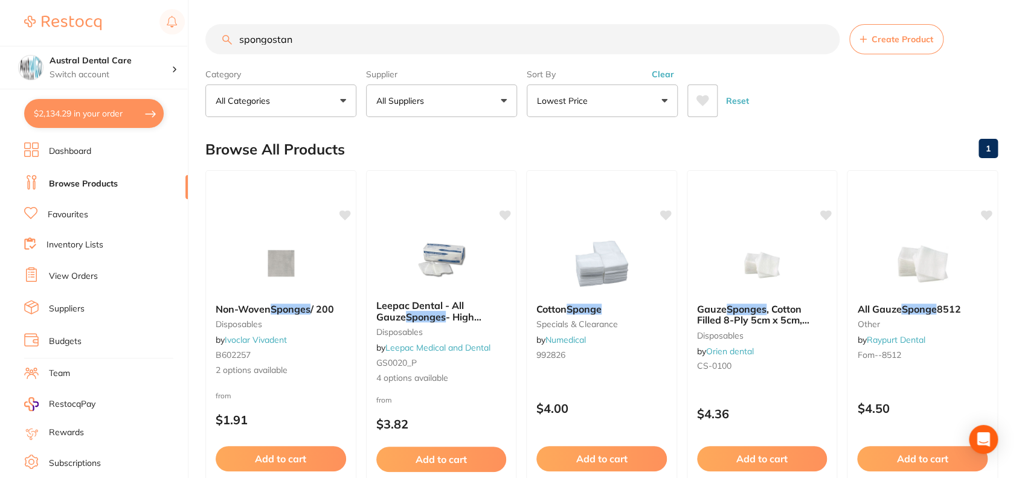
type input "spongostan"
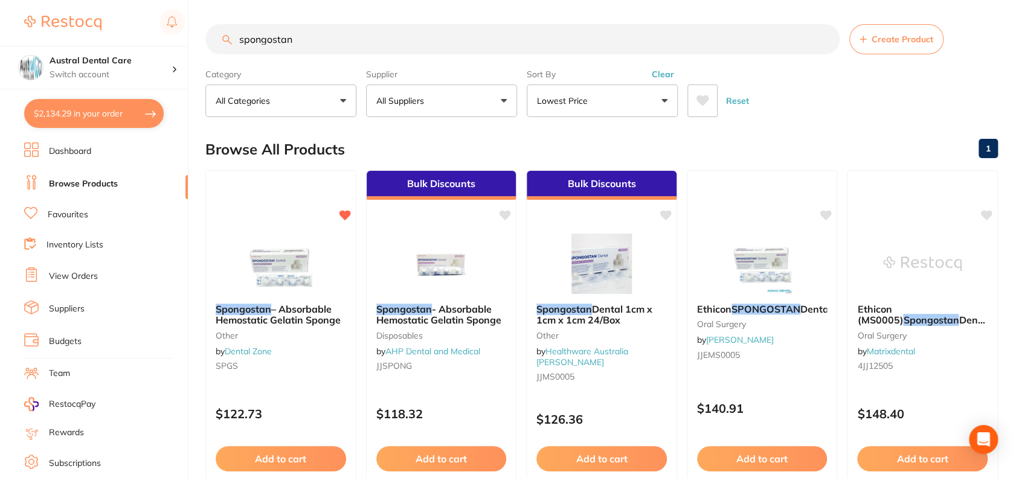
click at [662, 102] on button "Lowest Price" at bounding box center [602, 101] width 151 height 33
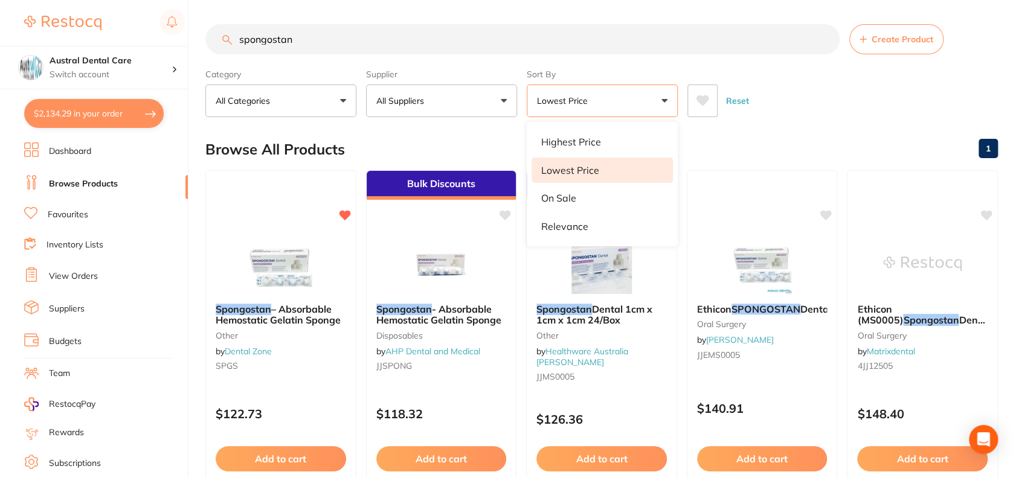
click at [814, 160] on div "Browse All Products 1" at bounding box center [601, 149] width 793 height 40
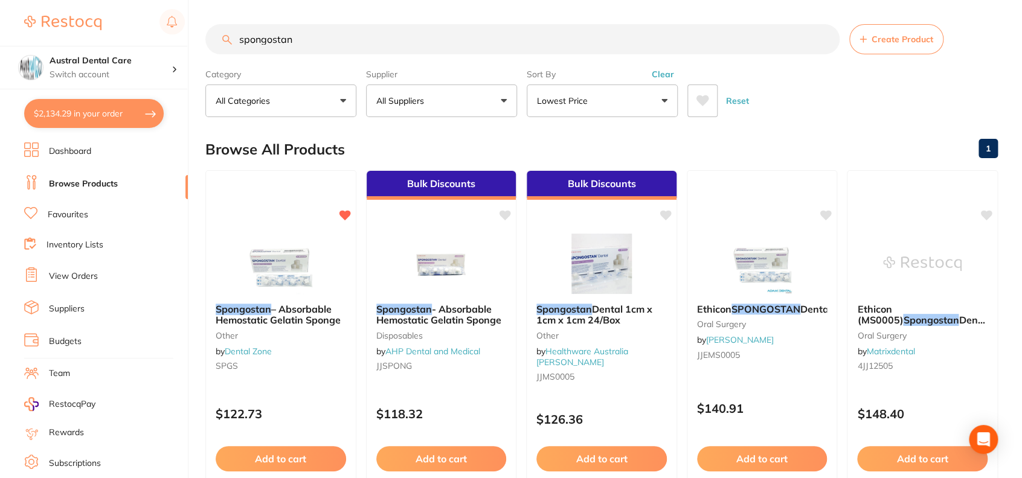
click at [436, 140] on div "Browse All Products 1" at bounding box center [601, 149] width 793 height 40
click at [432, 314] on span "- Absorbable Hemostatic Gelatin Sponge" at bounding box center [439, 315] width 126 height 24
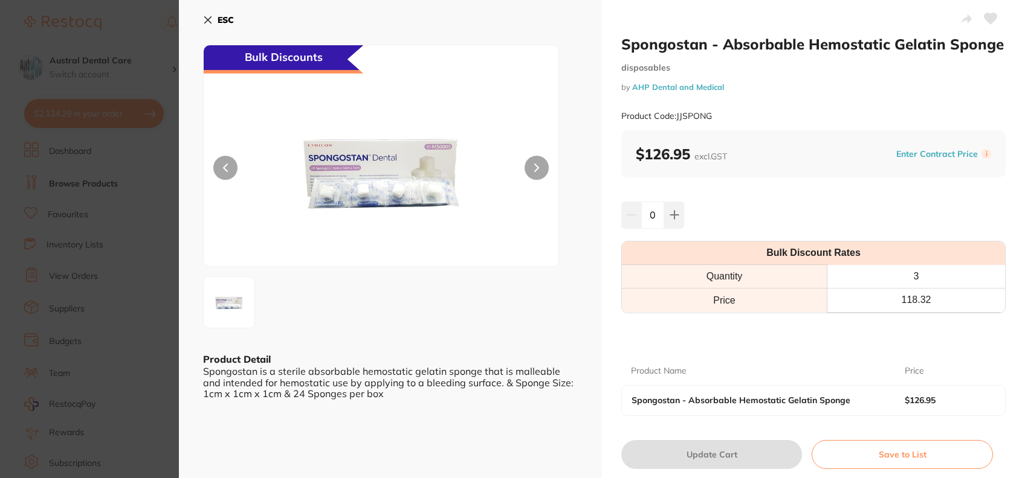
click at [213, 19] on button "ESC" at bounding box center [218, 20] width 31 height 21
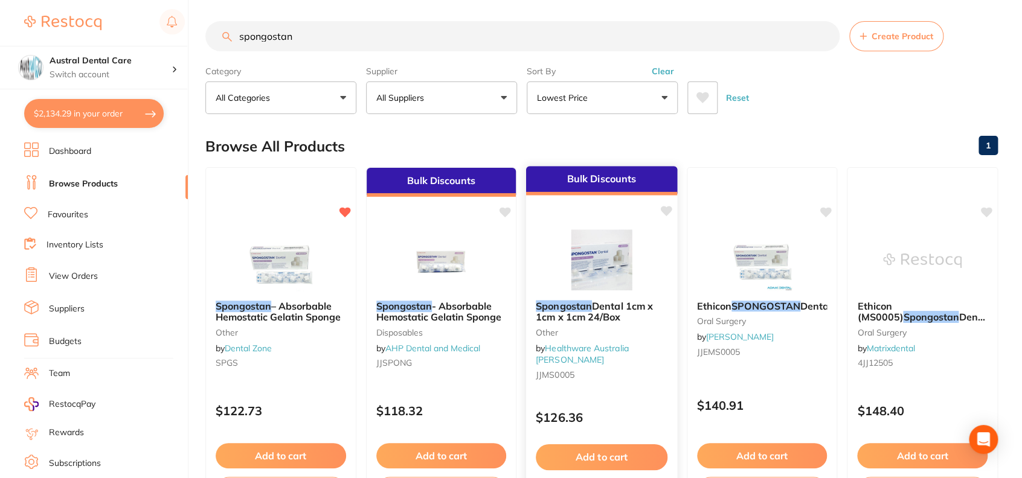
click at [566, 310] on span "Dental 1cm x 1cm x 1cm 24/Box" at bounding box center [594, 312] width 117 height 24
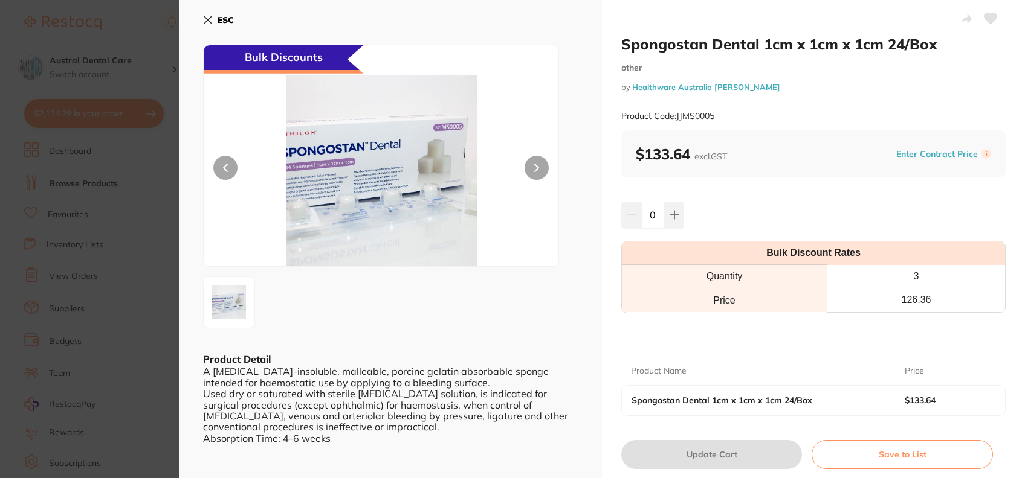
click at [209, 19] on icon at bounding box center [208, 20] width 10 height 10
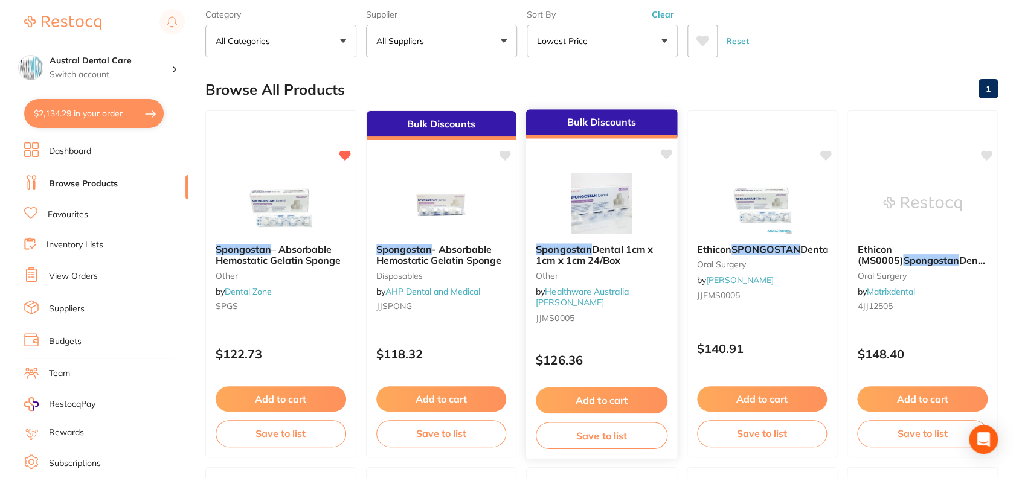
scroll to position [83, 0]
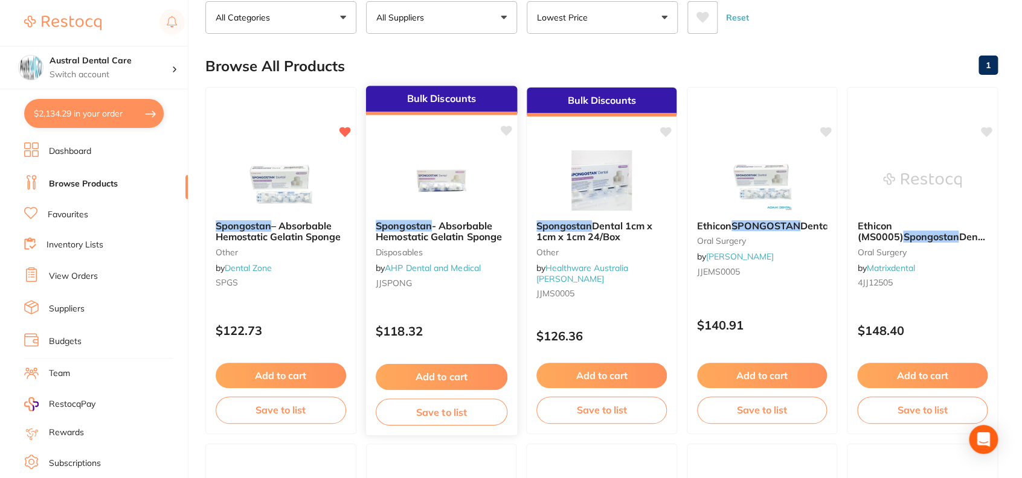
click at [454, 231] on span "- Absorbable Hemostatic Gelatin Sponge" at bounding box center [439, 231] width 126 height 24
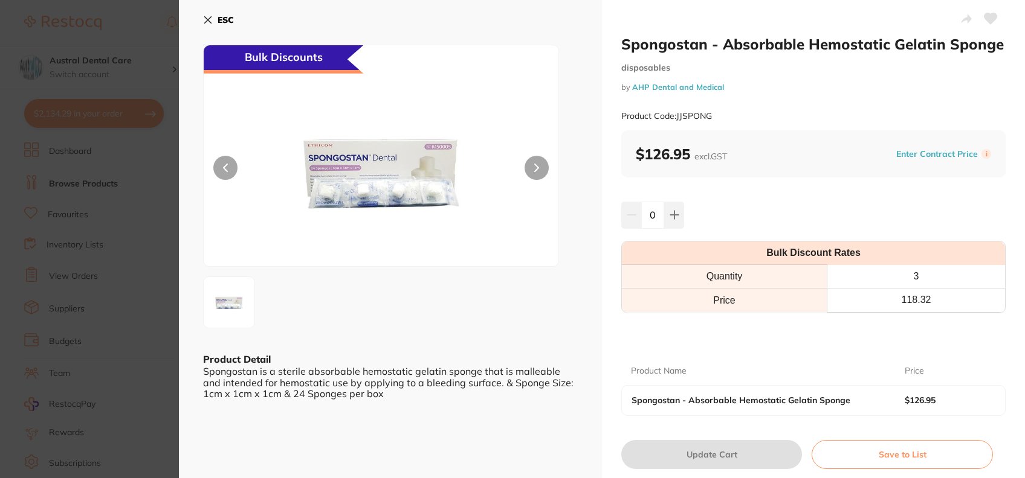
click at [232, 26] on button "ESC" at bounding box center [218, 20] width 31 height 21
